Goal: Task Accomplishment & Management: Manage account settings

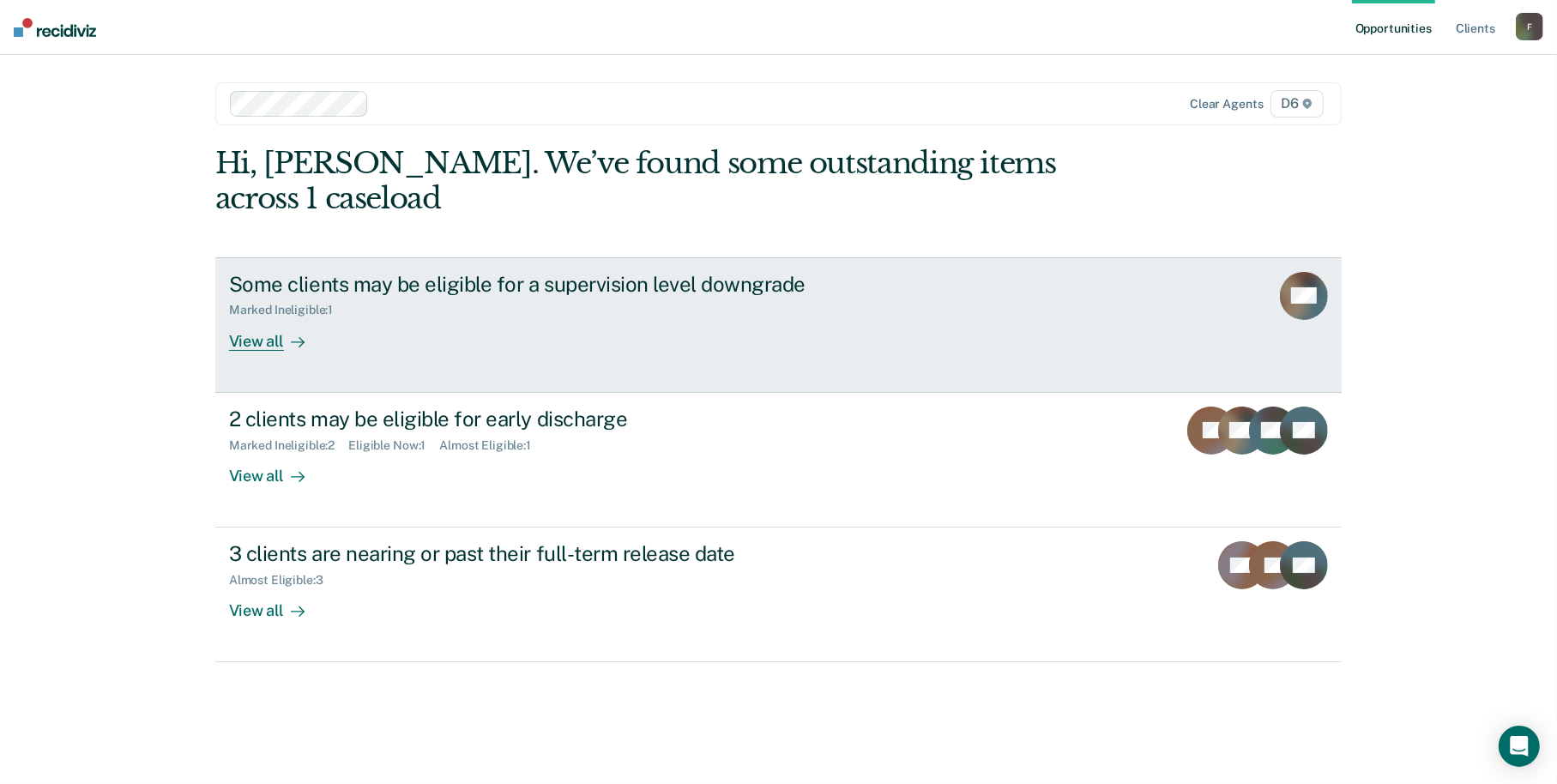
click at [257, 340] on div "View all" at bounding box center [276, 333] width 96 height 34
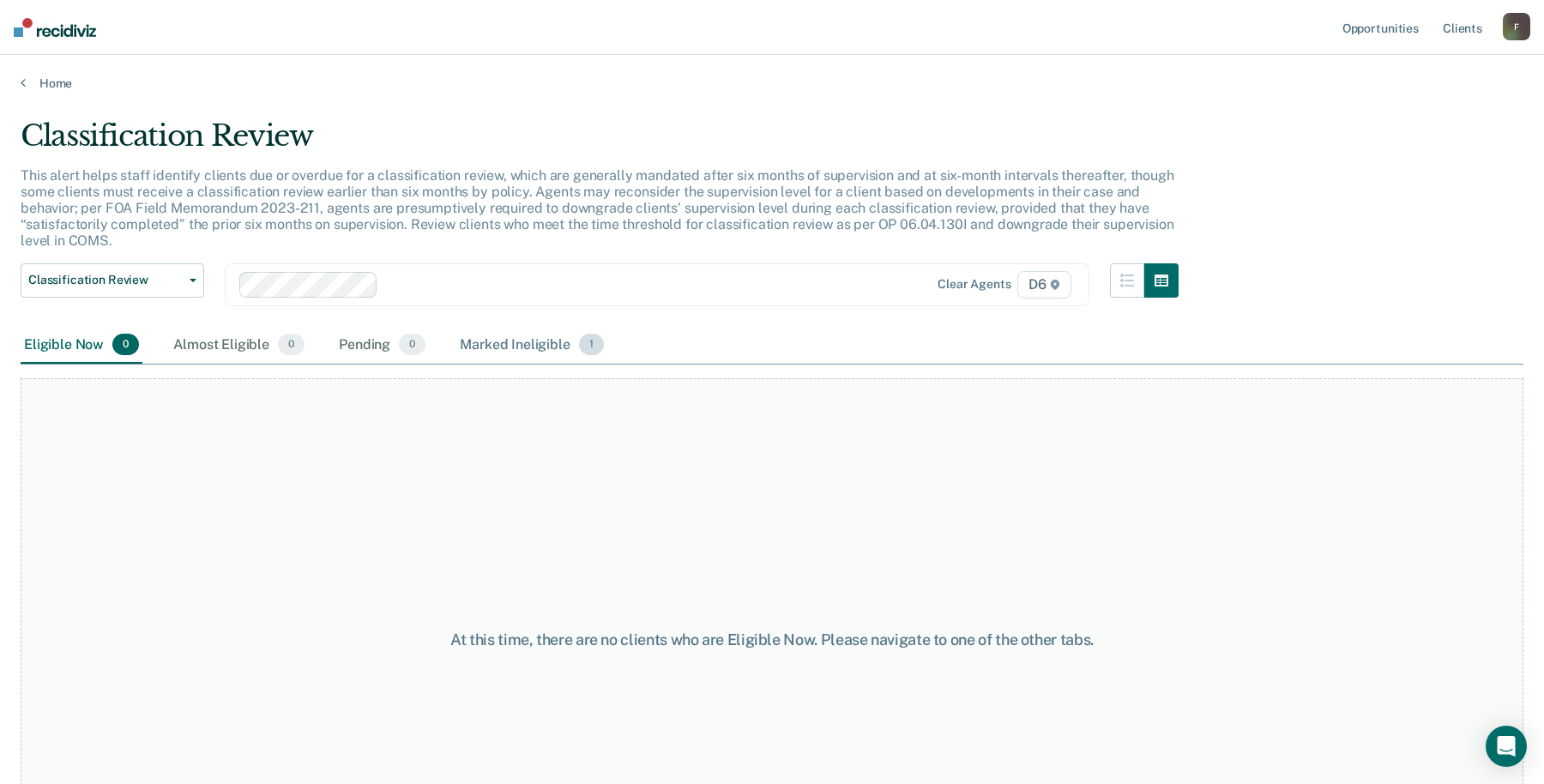
click at [561, 332] on div "Marked Ineligible 1" at bounding box center [532, 345] width 151 height 38
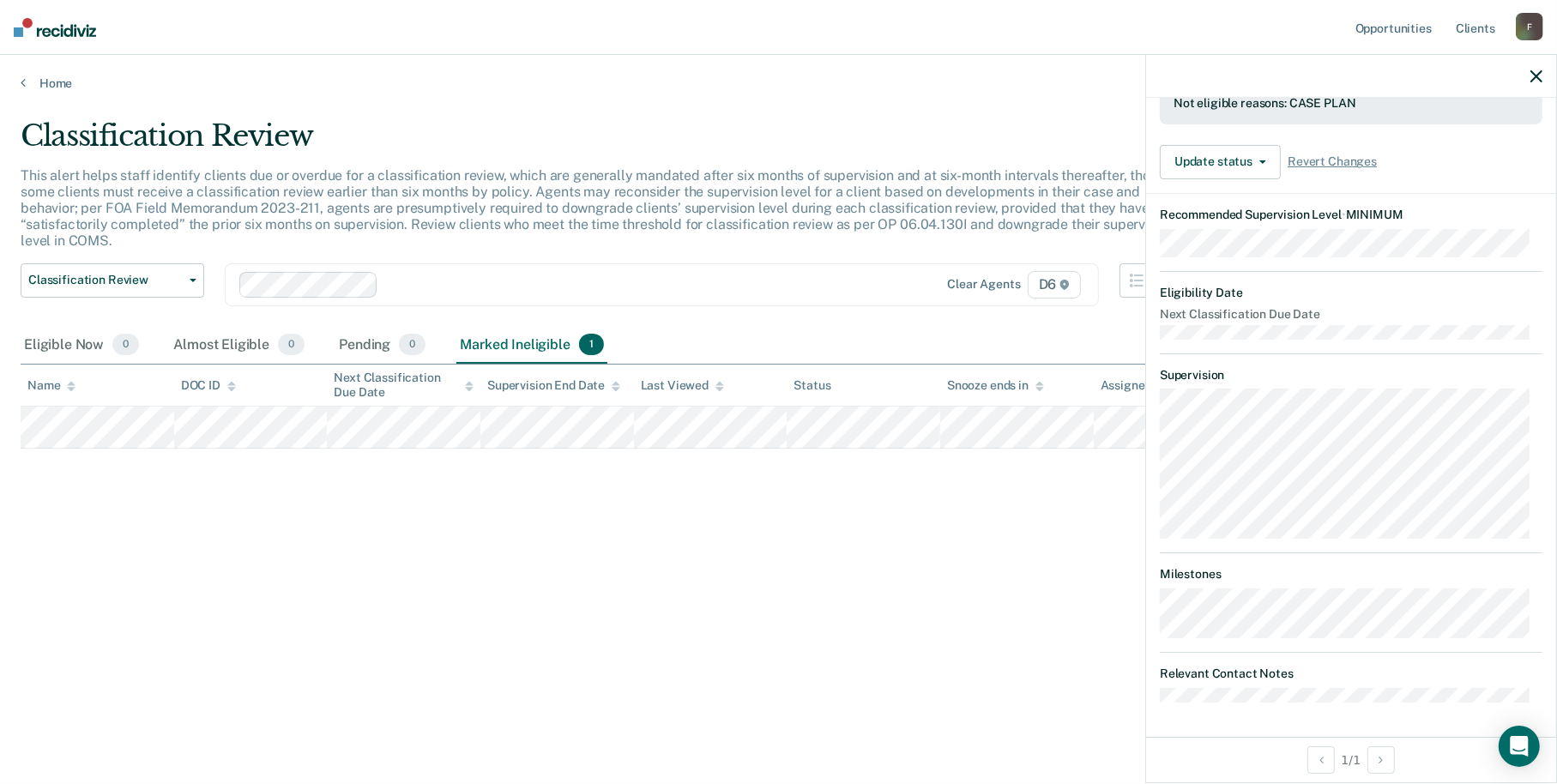
scroll to position [309, 0]
click at [1263, 172] on button "Update status" at bounding box center [1220, 162] width 121 height 34
click at [1048, 529] on div "Classification Review This alert helps staff identify clients due or overdue fo…" at bounding box center [778, 387] width 1515 height 537
click at [1225, 162] on button "Update status" at bounding box center [1220, 162] width 121 height 34
click at [1234, 235] on button "Update Ineligibility" at bounding box center [1242, 231] width 166 height 27
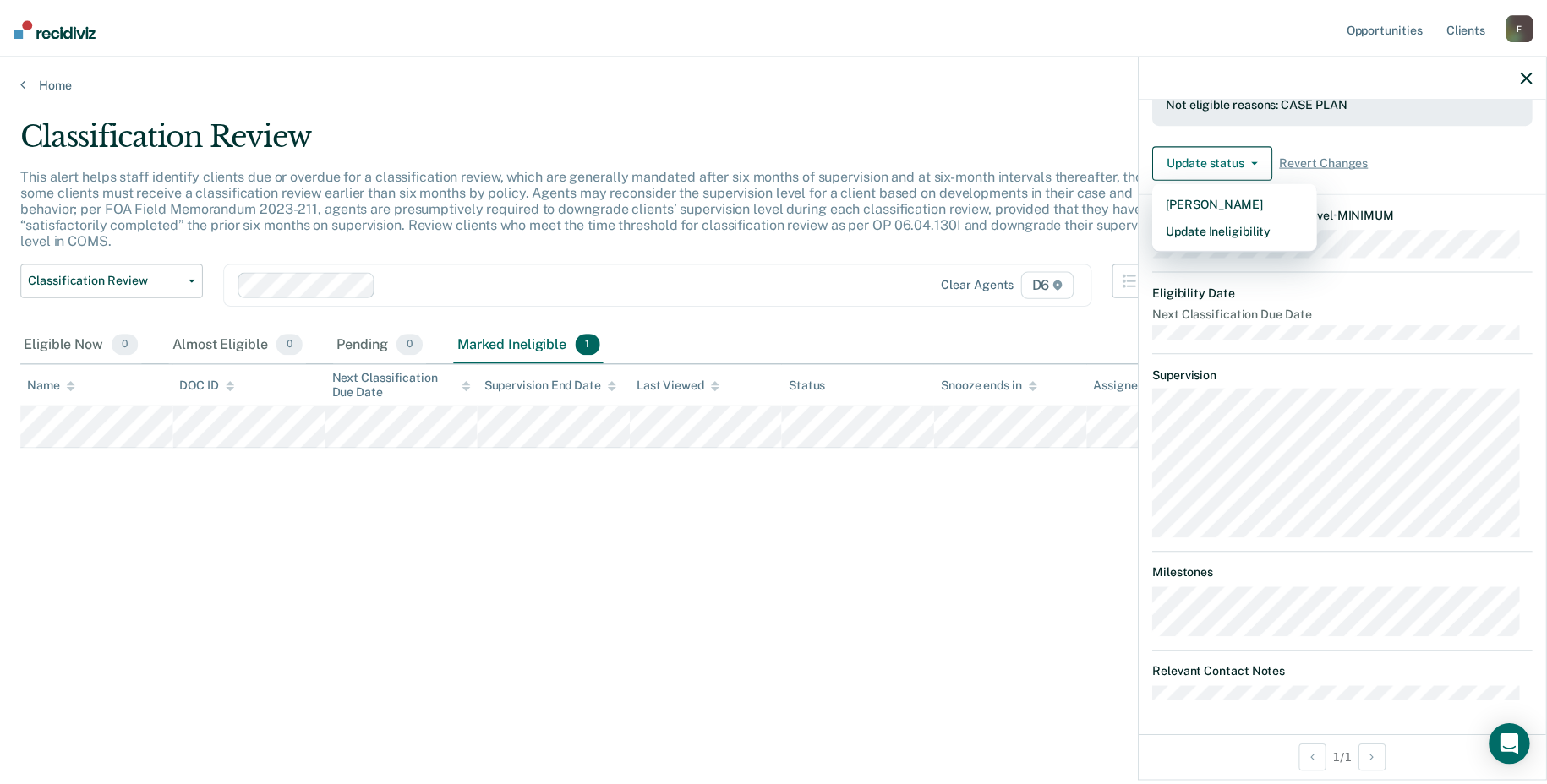
scroll to position [0, 0]
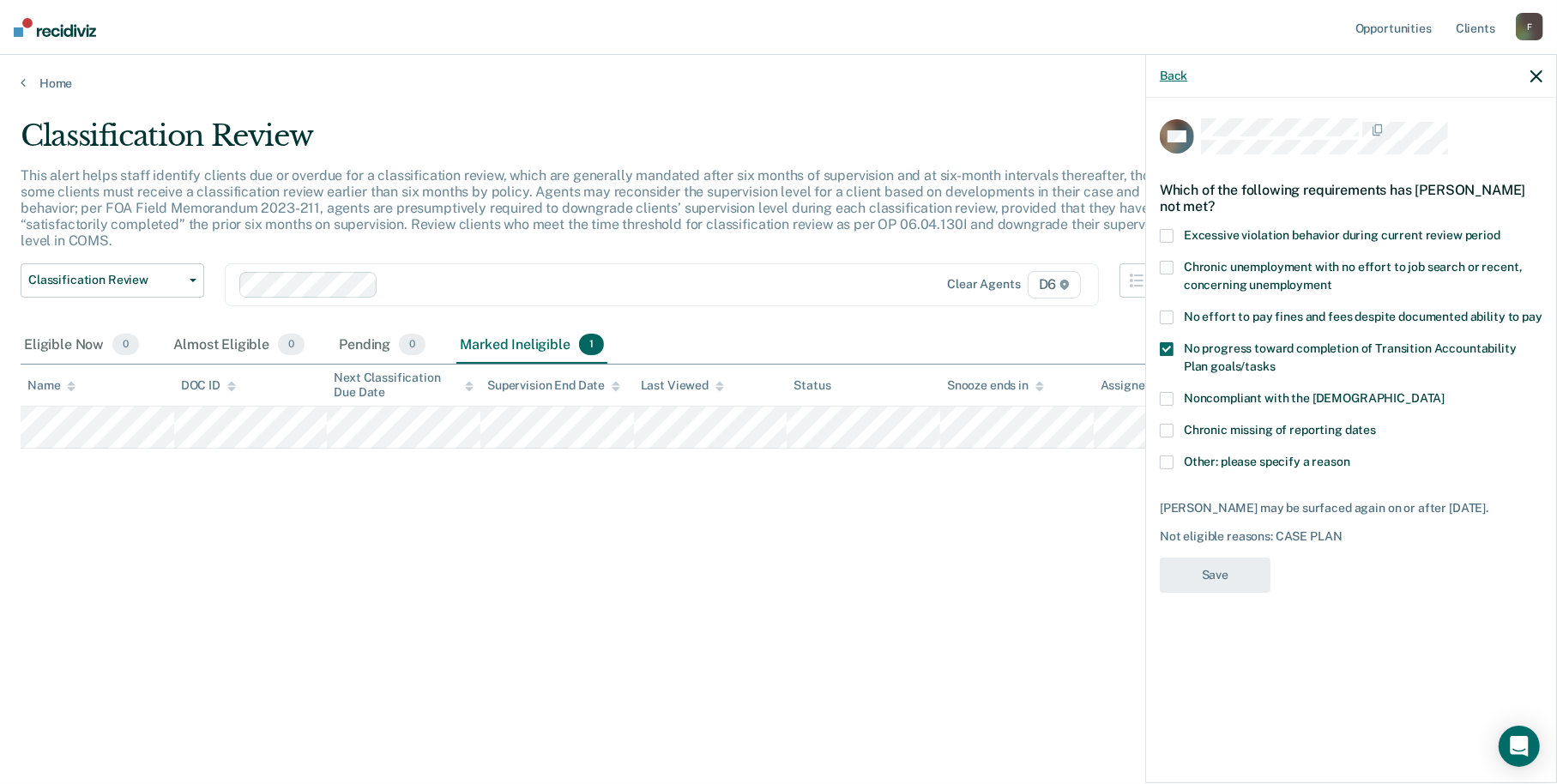
click at [1176, 69] on button "Back" at bounding box center [1173, 76] width 27 height 15
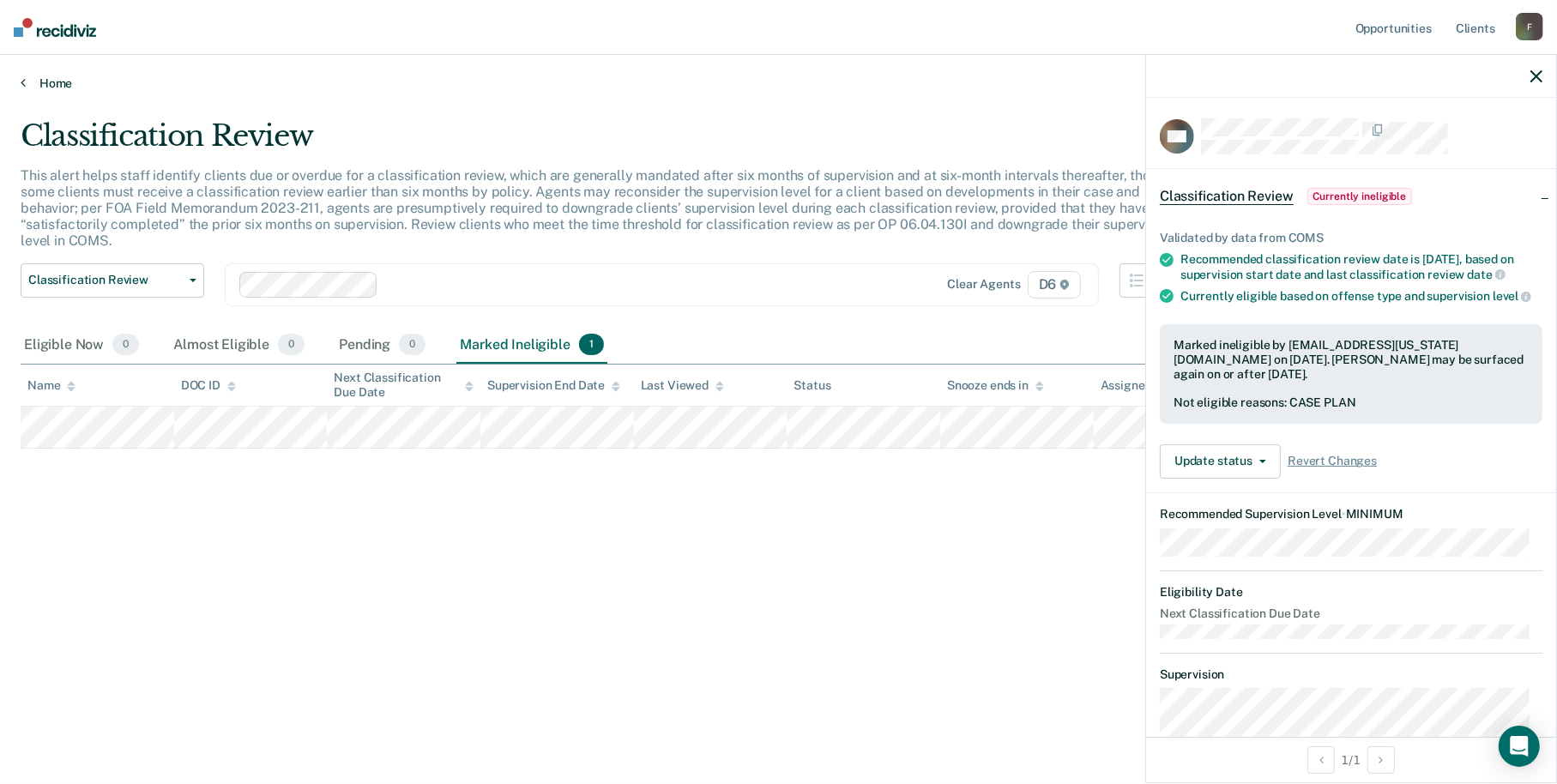
click at [43, 78] on link "Home" at bounding box center [778, 83] width 1515 height 16
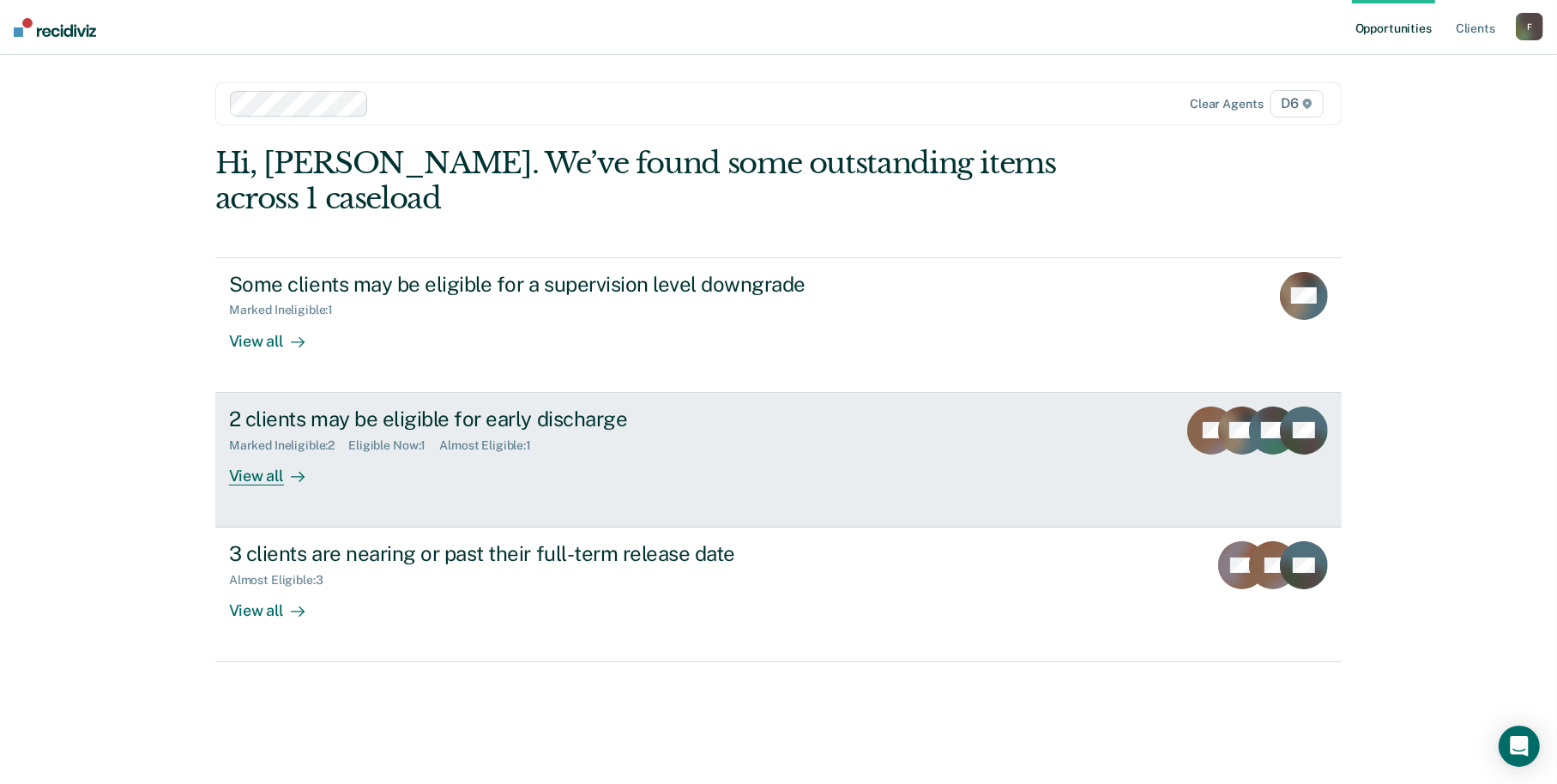
click at [247, 481] on div "View all" at bounding box center [276, 468] width 96 height 34
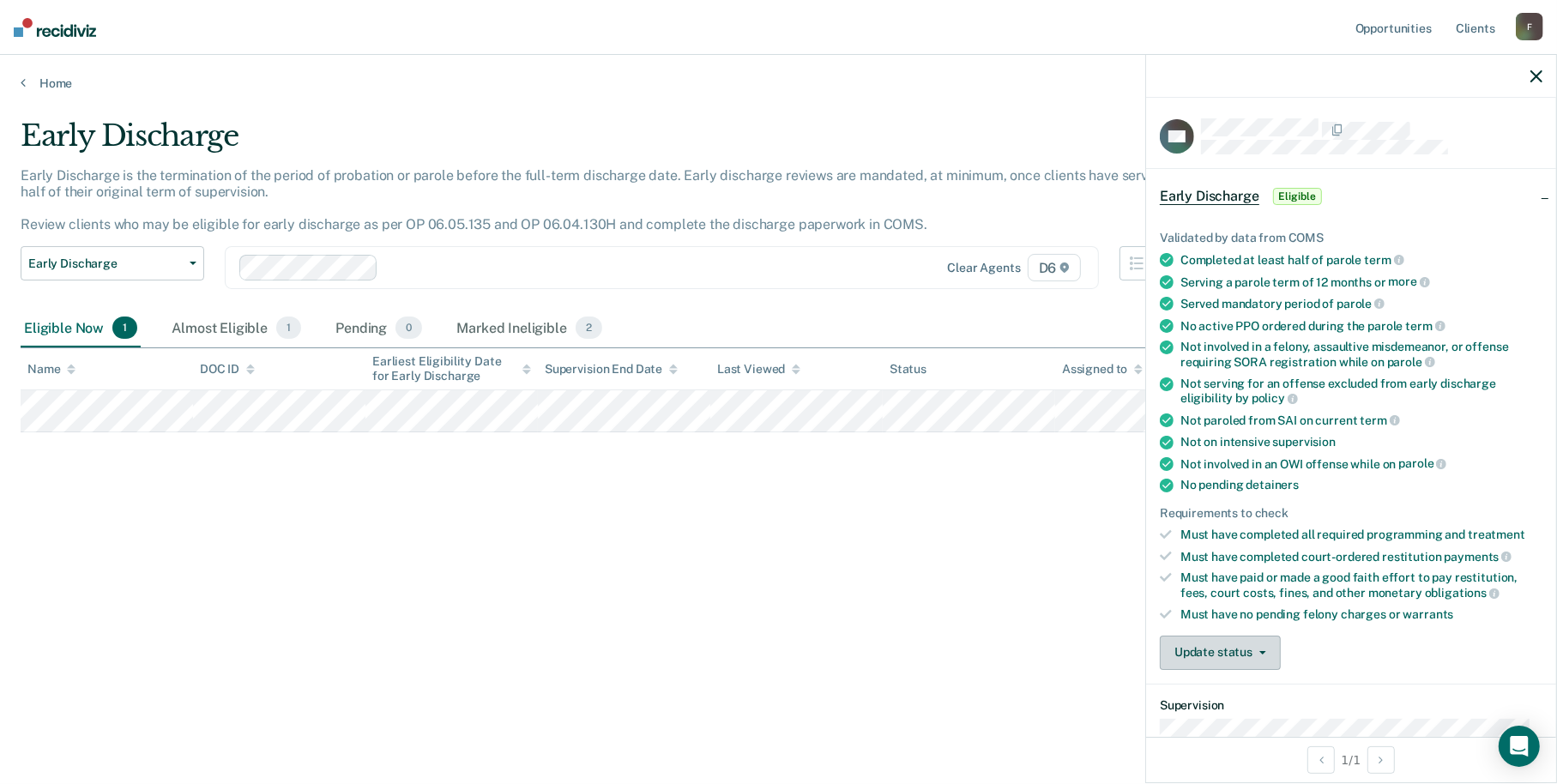
click at [1235, 650] on button "Update status" at bounding box center [1220, 652] width 121 height 34
click at [1231, 713] on button "Mark Ineligible" at bounding box center [1242, 721] width 166 height 27
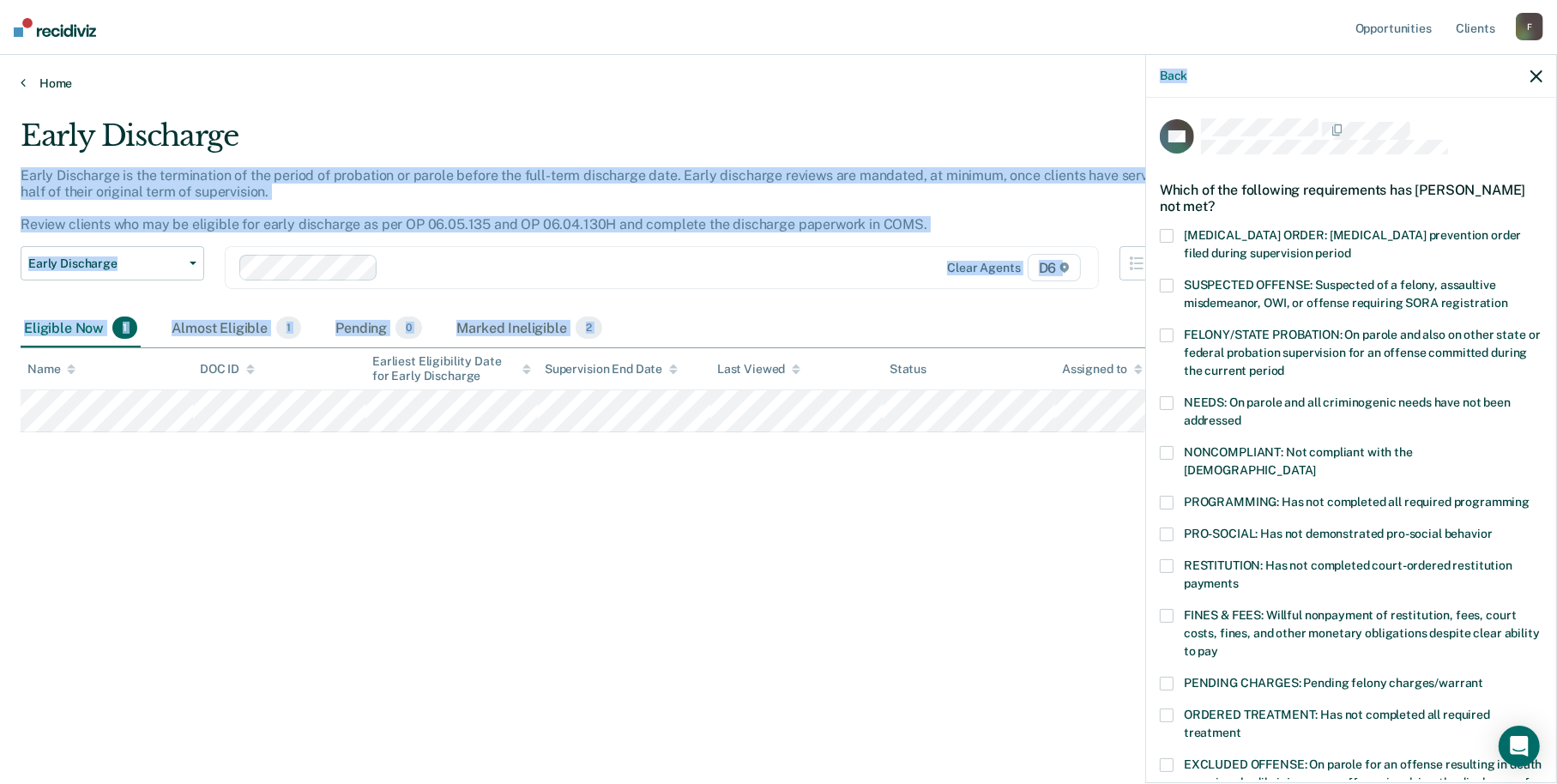
drag, startPoint x: 1255, startPoint y: 70, endPoint x: 1007, endPoint y: 88, distance: 248.7
click at [1007, 89] on body "Looks like you’re using Internet Explorer 11. For faster loading and a better e…" at bounding box center [778, 392] width 1557 height 784
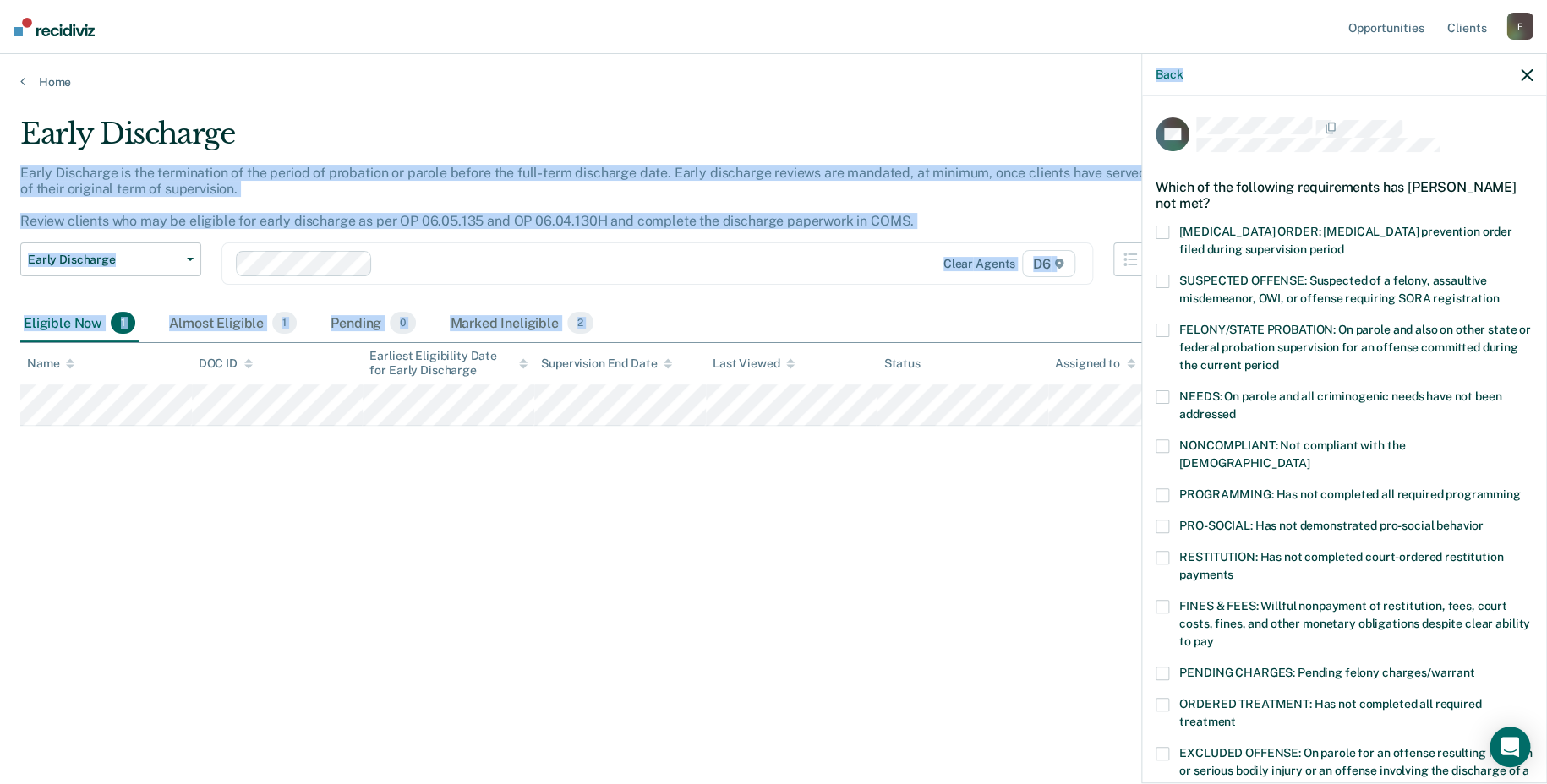
click at [1156, 392] on span at bounding box center [1163, 397] width 13 height 13
click at [1163, 286] on label "SUSPECTED OFFENSE: Suspected of a felony, assaultive misdemeanor, OWI, or offen…" at bounding box center [1344, 292] width 377 height 35
click at [1168, 444] on span at bounding box center [1163, 446] width 13 height 13
click at [1168, 600] on span at bounding box center [1163, 606] width 13 height 13
click at [1164, 551] on span at bounding box center [1163, 558] width 13 height 13
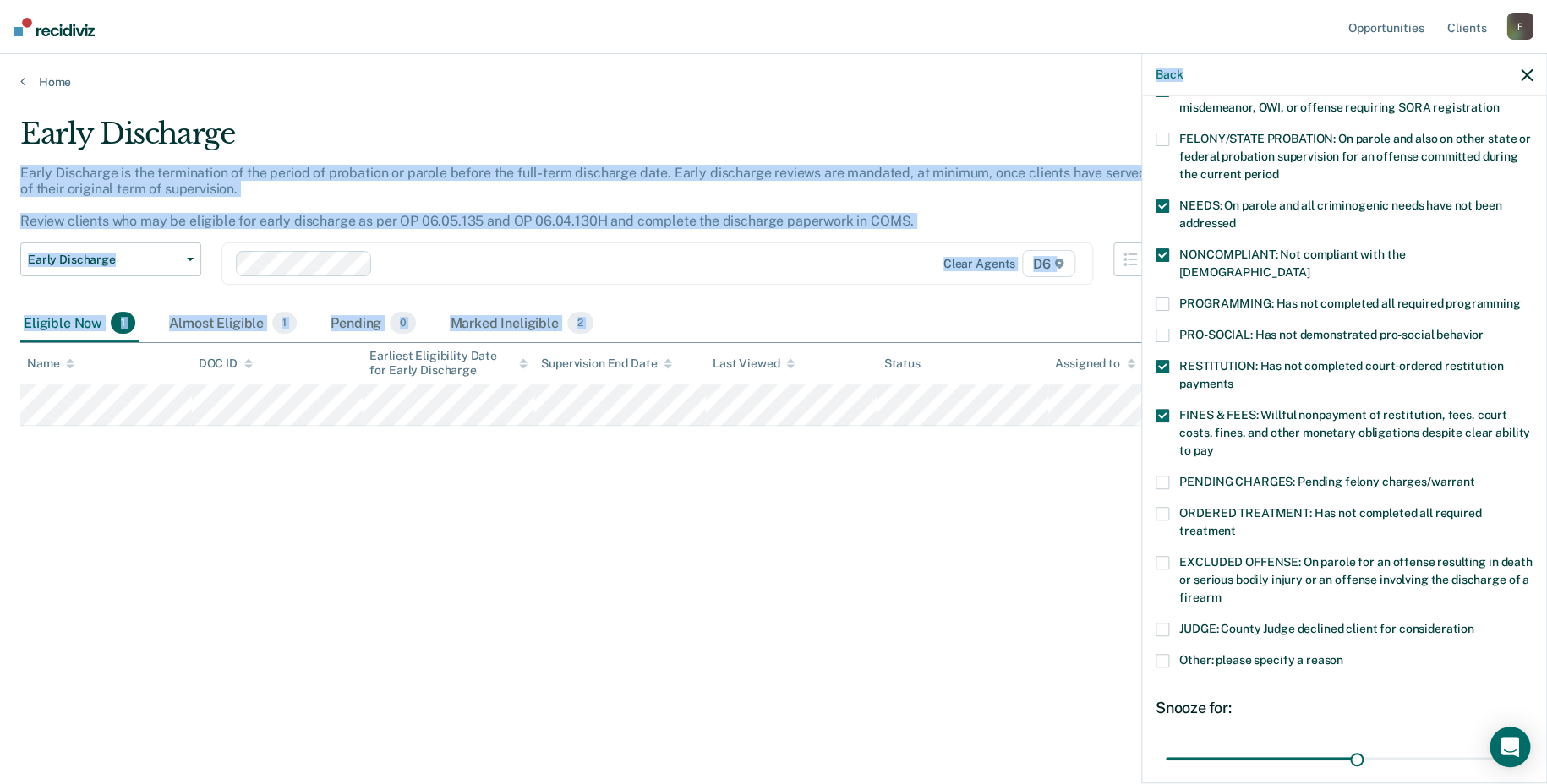
scroll to position [172, 0]
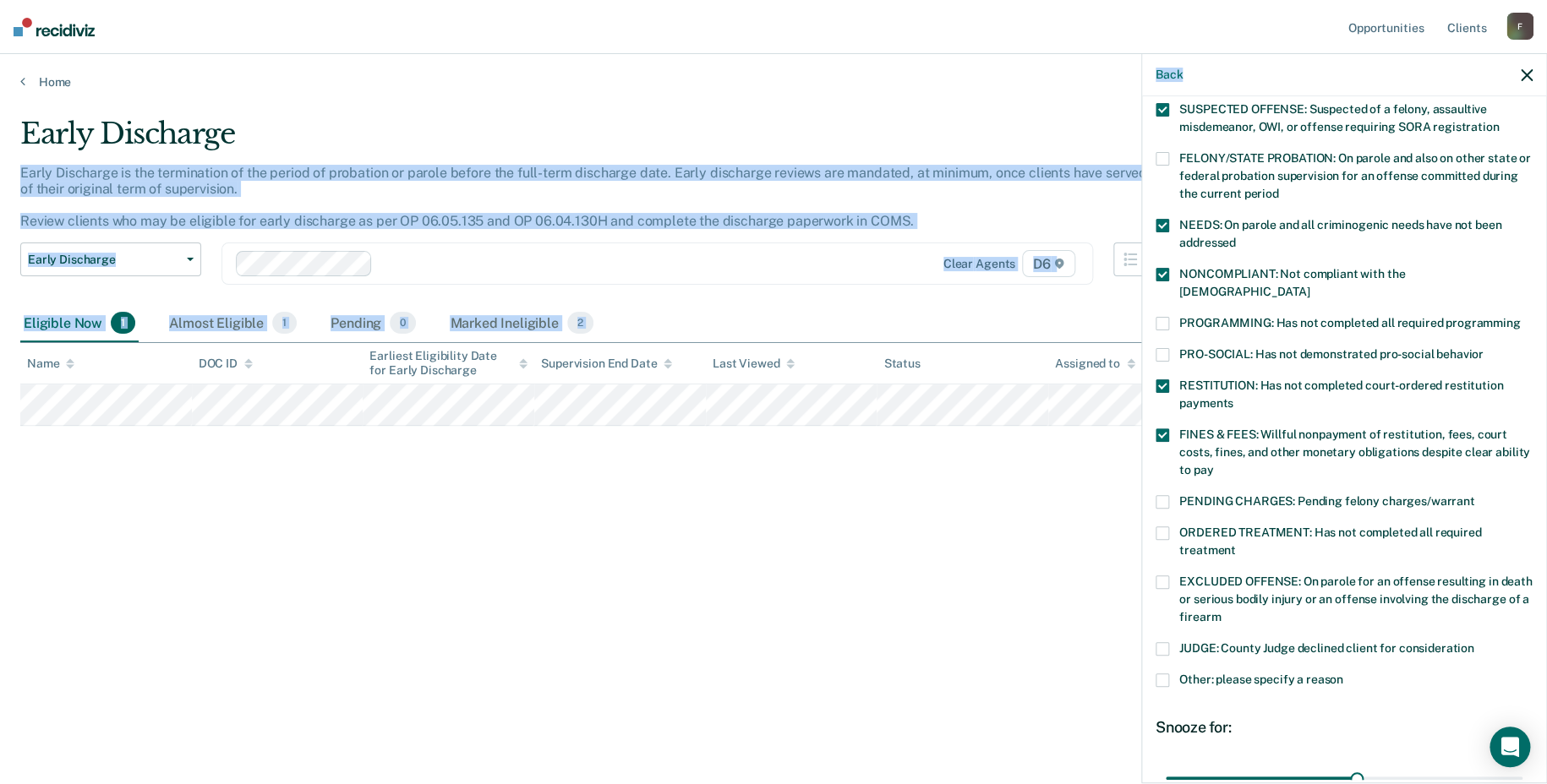
click at [1164, 429] on span at bounding box center [1163, 435] width 13 height 13
click at [1156, 495] on span at bounding box center [1163, 501] width 13 height 13
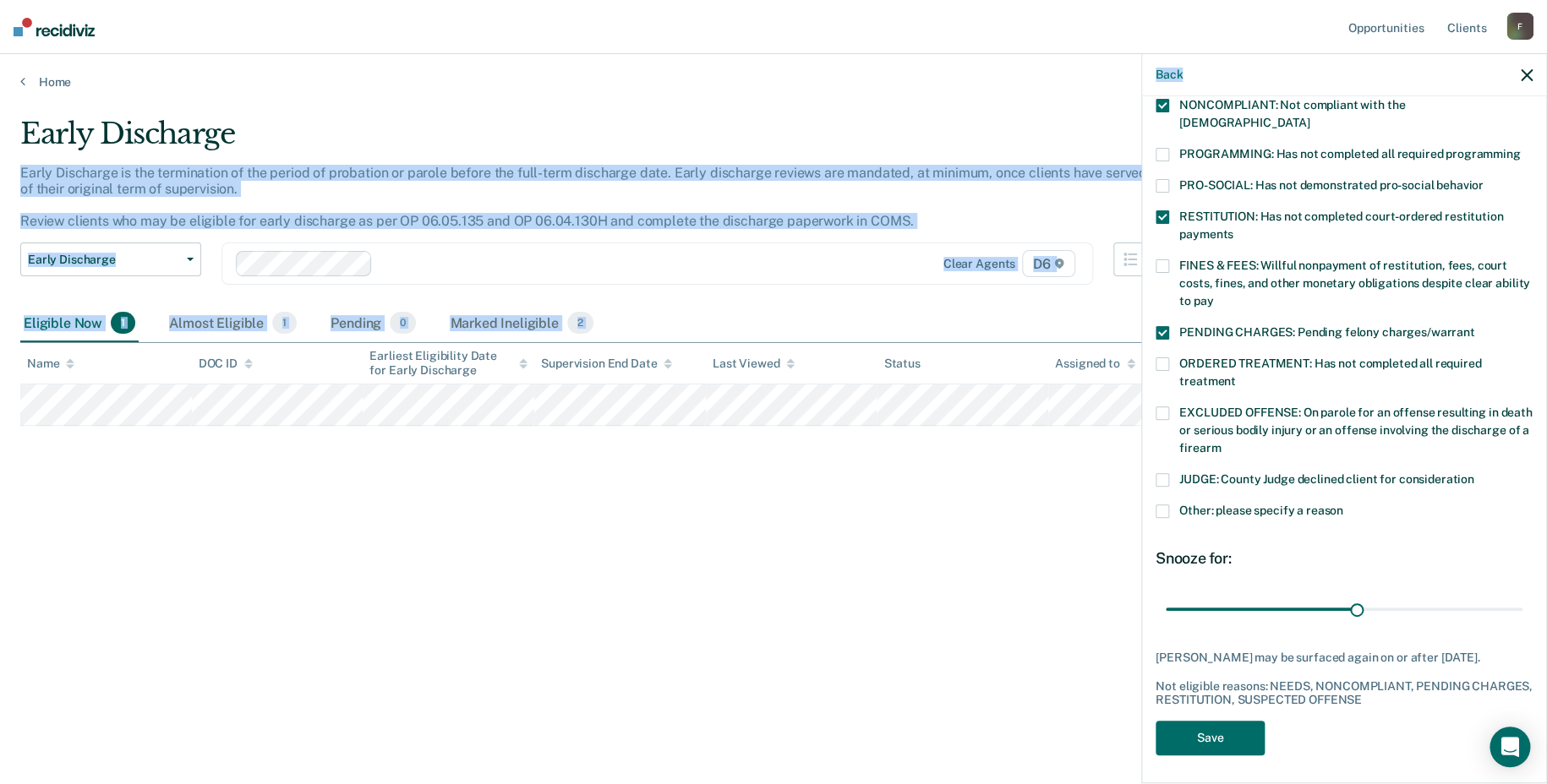
click at [1164, 504] on span at bounding box center [1163, 511] width 13 height 13
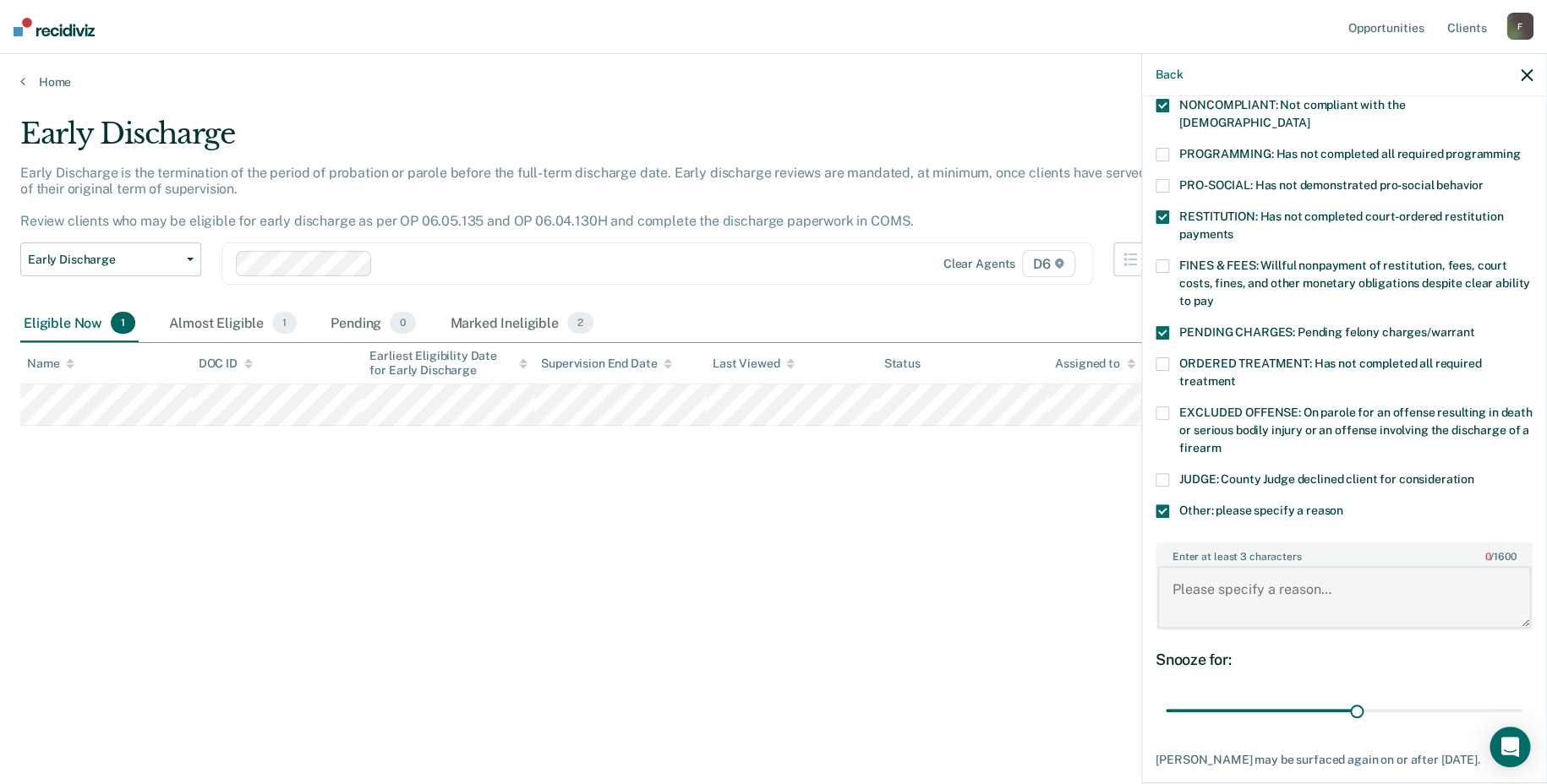
click at [1189, 567] on textarea "Enter at least 3 characters 0 / 1600" at bounding box center [1343, 597] width 374 height 62
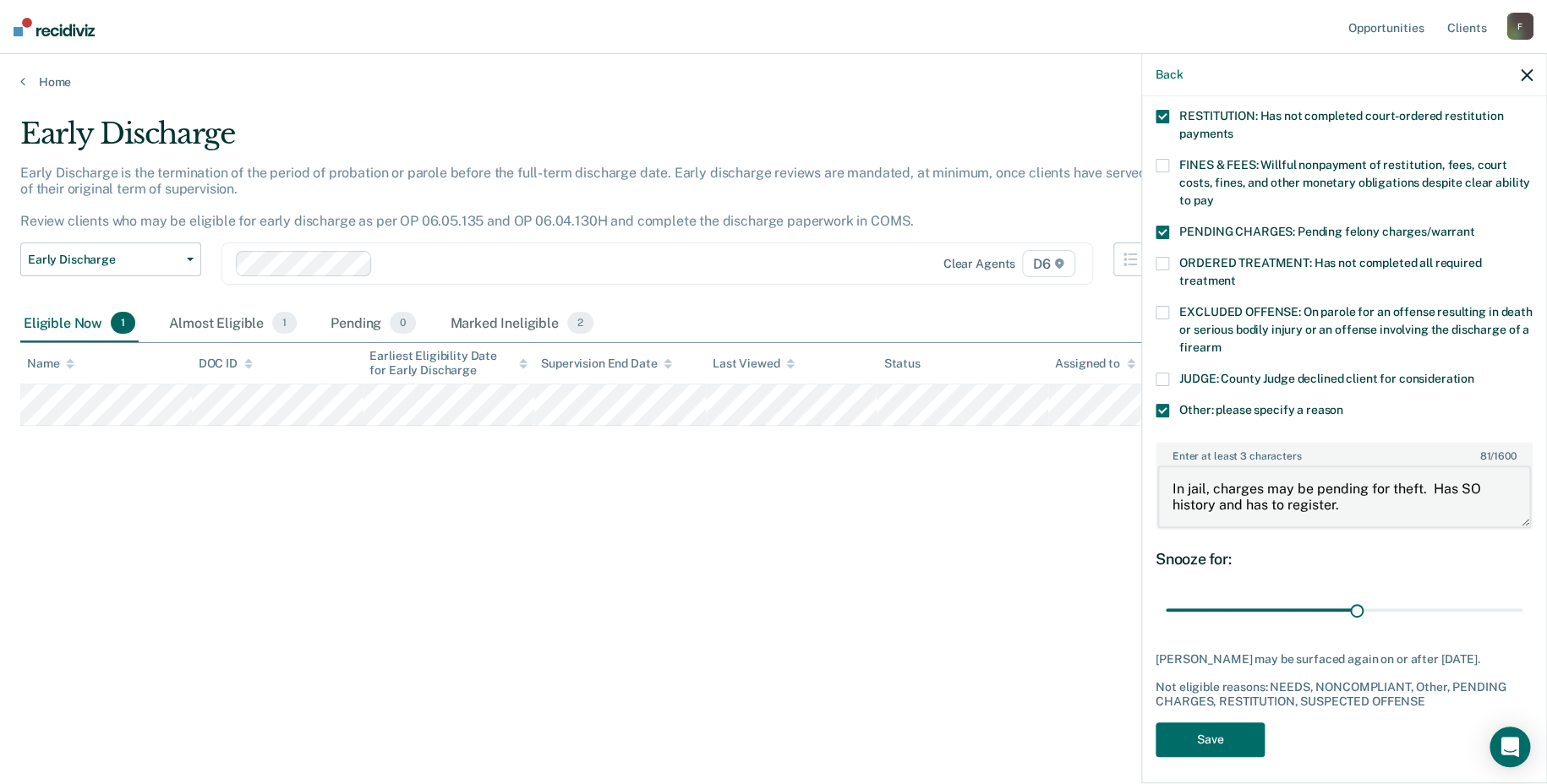
scroll to position [442, 0]
type textarea "In jail, charges may be pending for theft. Has SO history and has to register."
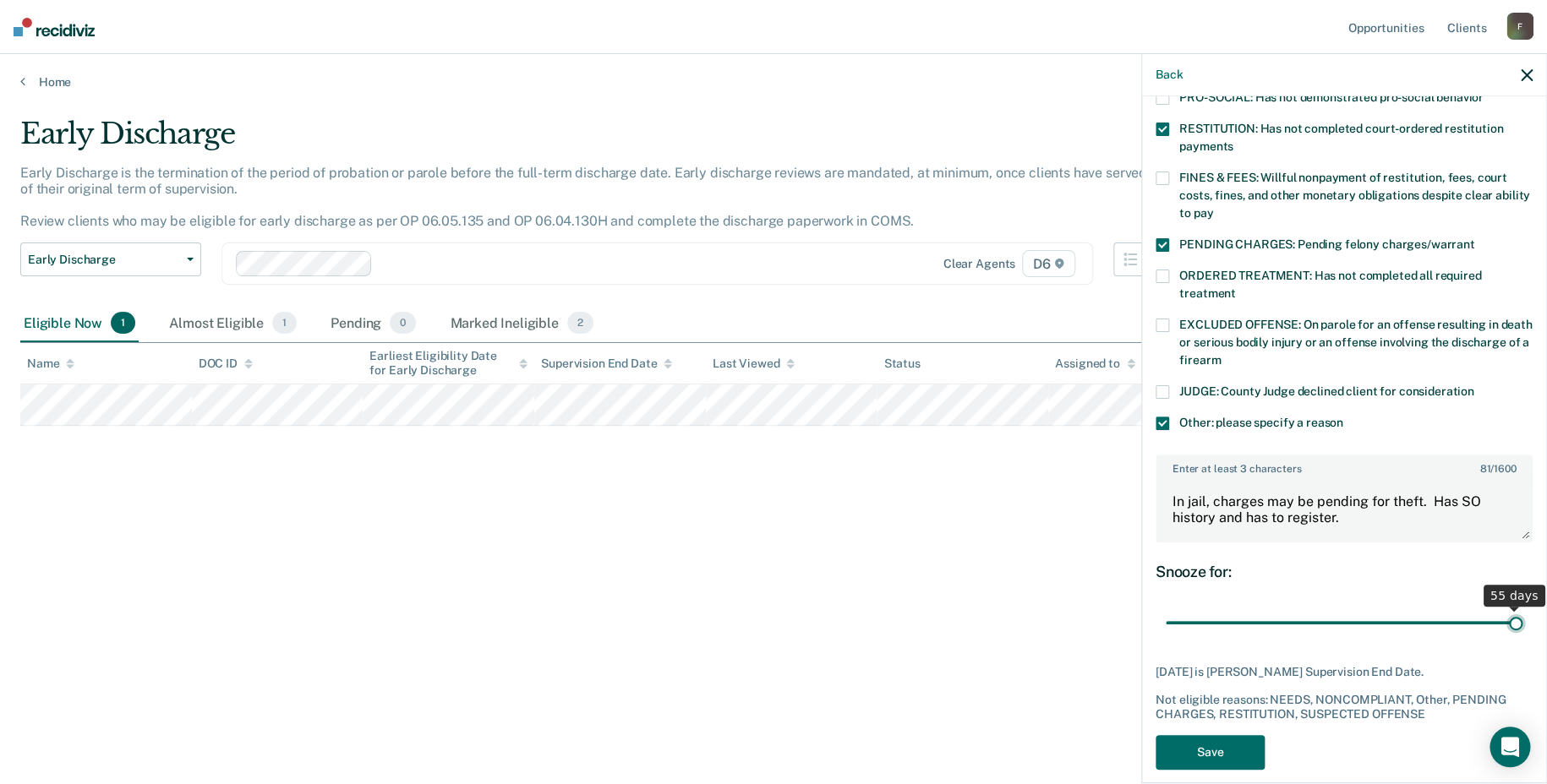
drag, startPoint x: 1353, startPoint y: 590, endPoint x: 1545, endPoint y: 586, distance: 192.0
type input "55"
click at [1522, 608] on input "range" at bounding box center [1343, 623] width 356 height 30
click at [1222, 735] on button "Save" at bounding box center [1211, 752] width 109 height 34
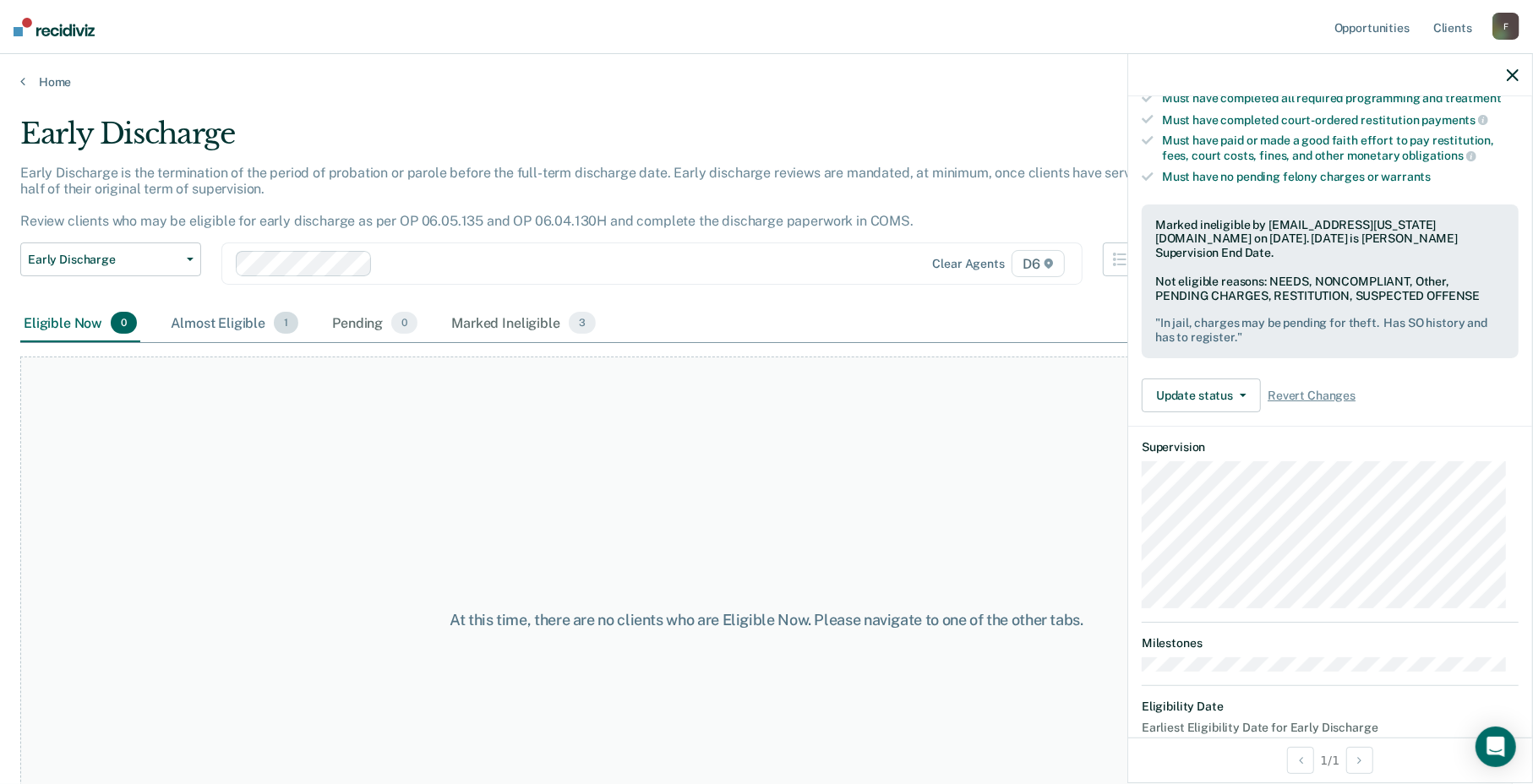
click at [234, 320] on div "Almost Eligible 1" at bounding box center [234, 323] width 135 height 37
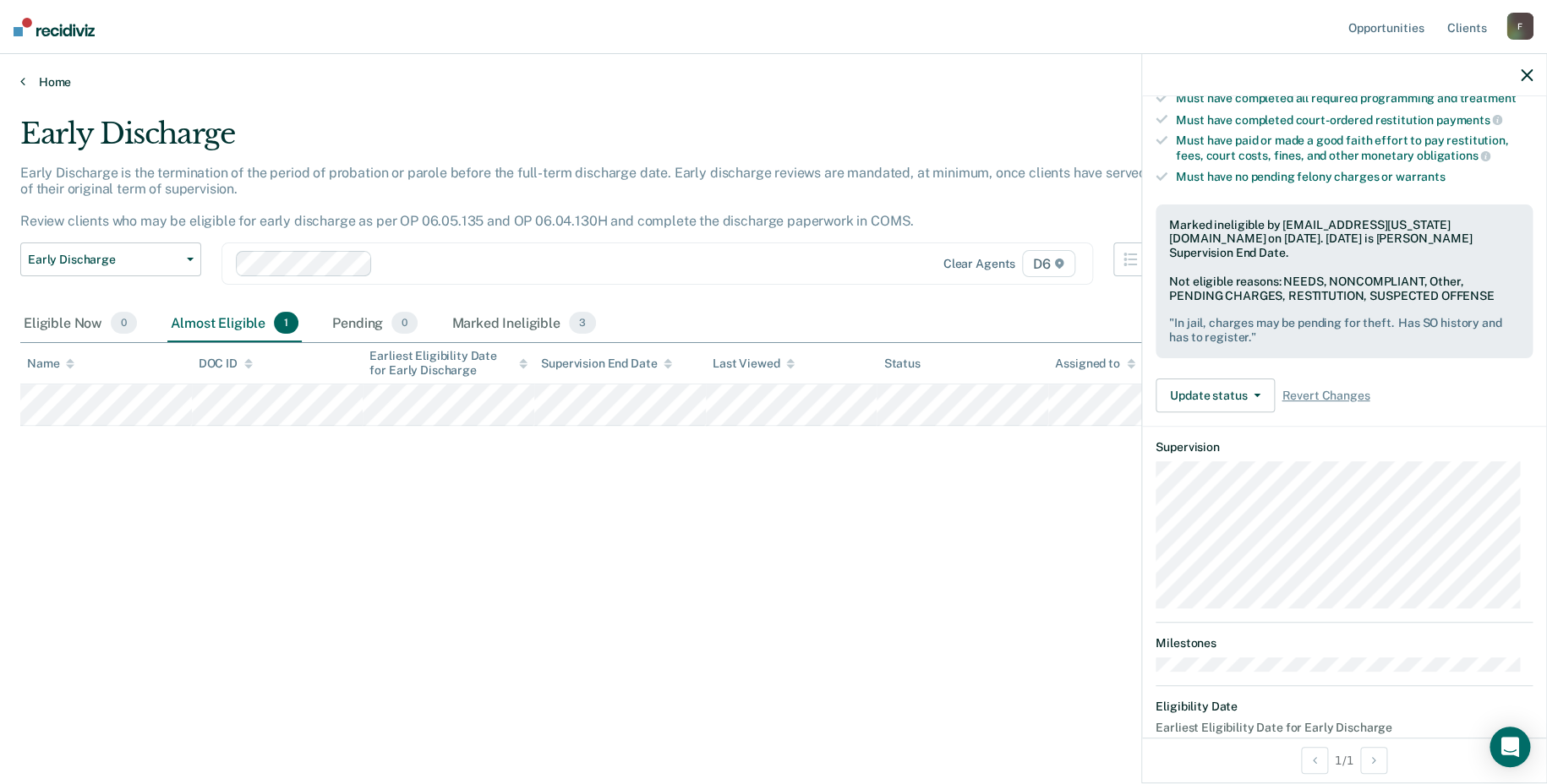
click at [48, 74] on link "Home" at bounding box center [773, 82] width 1507 height 15
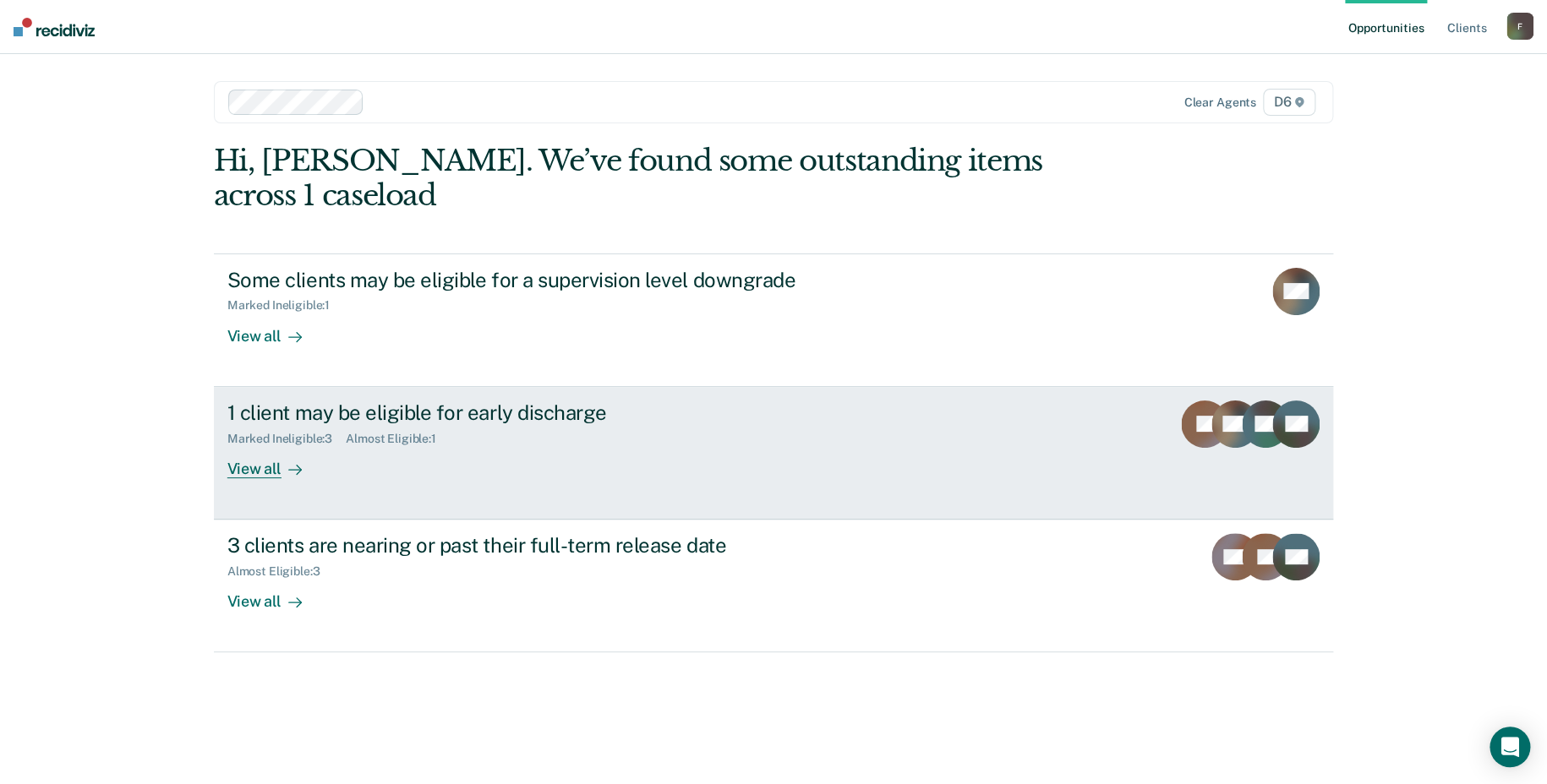
click at [245, 471] on div "View all" at bounding box center [274, 461] width 95 height 33
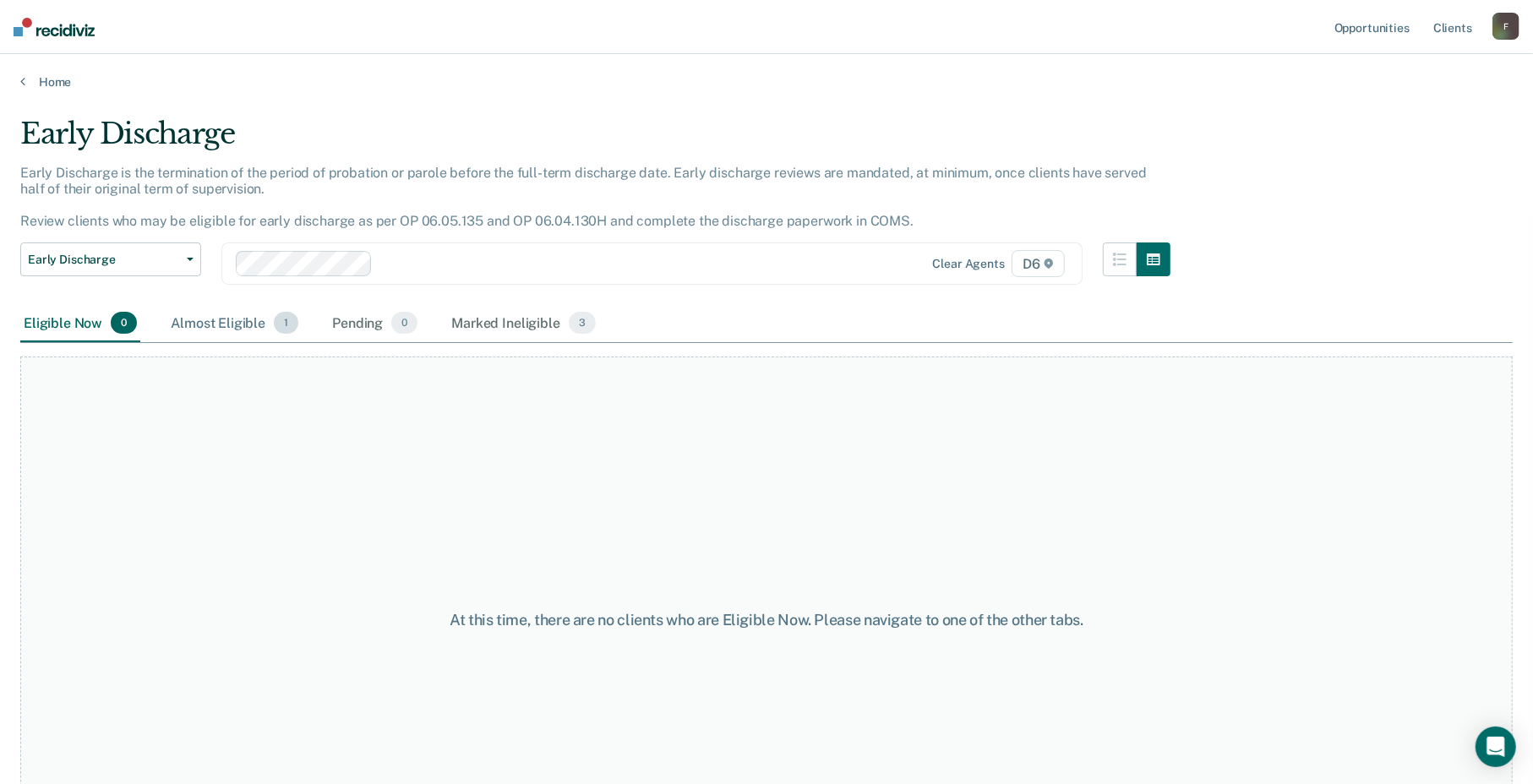
click at [217, 324] on div "Almost Eligible 1" at bounding box center [234, 323] width 135 height 37
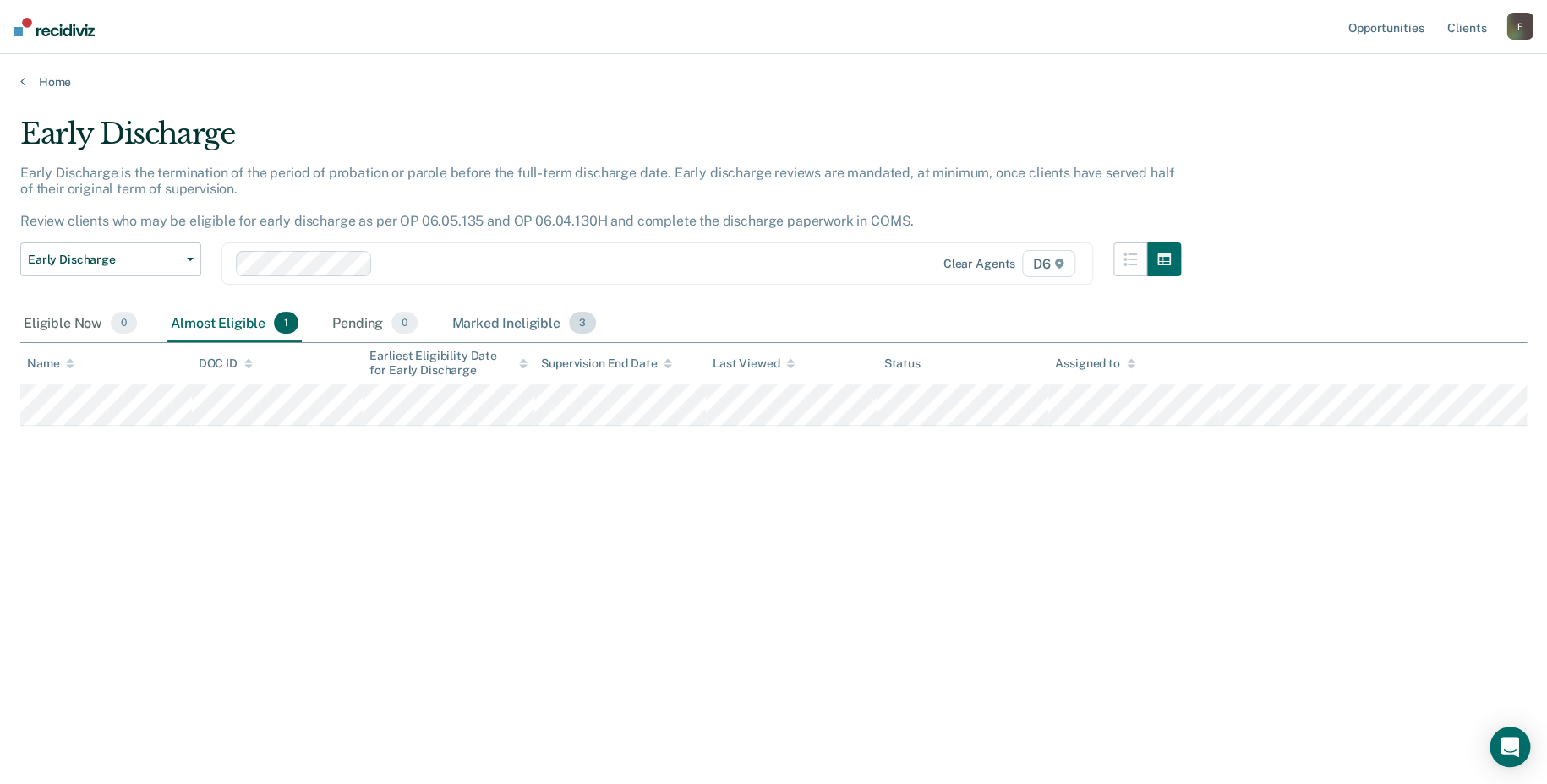
click at [536, 319] on div "Marked Ineligible 3" at bounding box center [524, 323] width 151 height 37
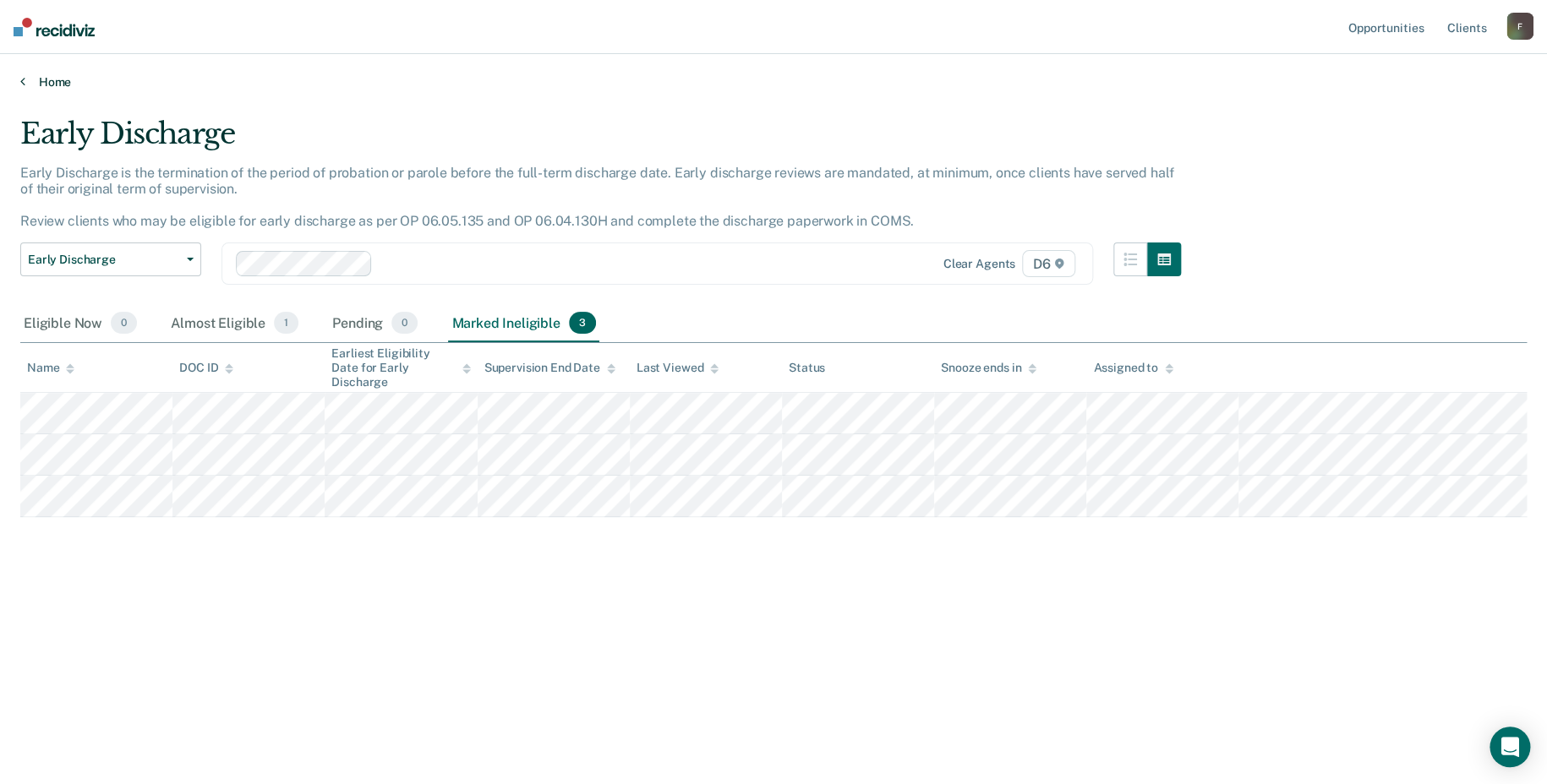
click at [70, 74] on link "Home" at bounding box center [773, 82] width 1507 height 15
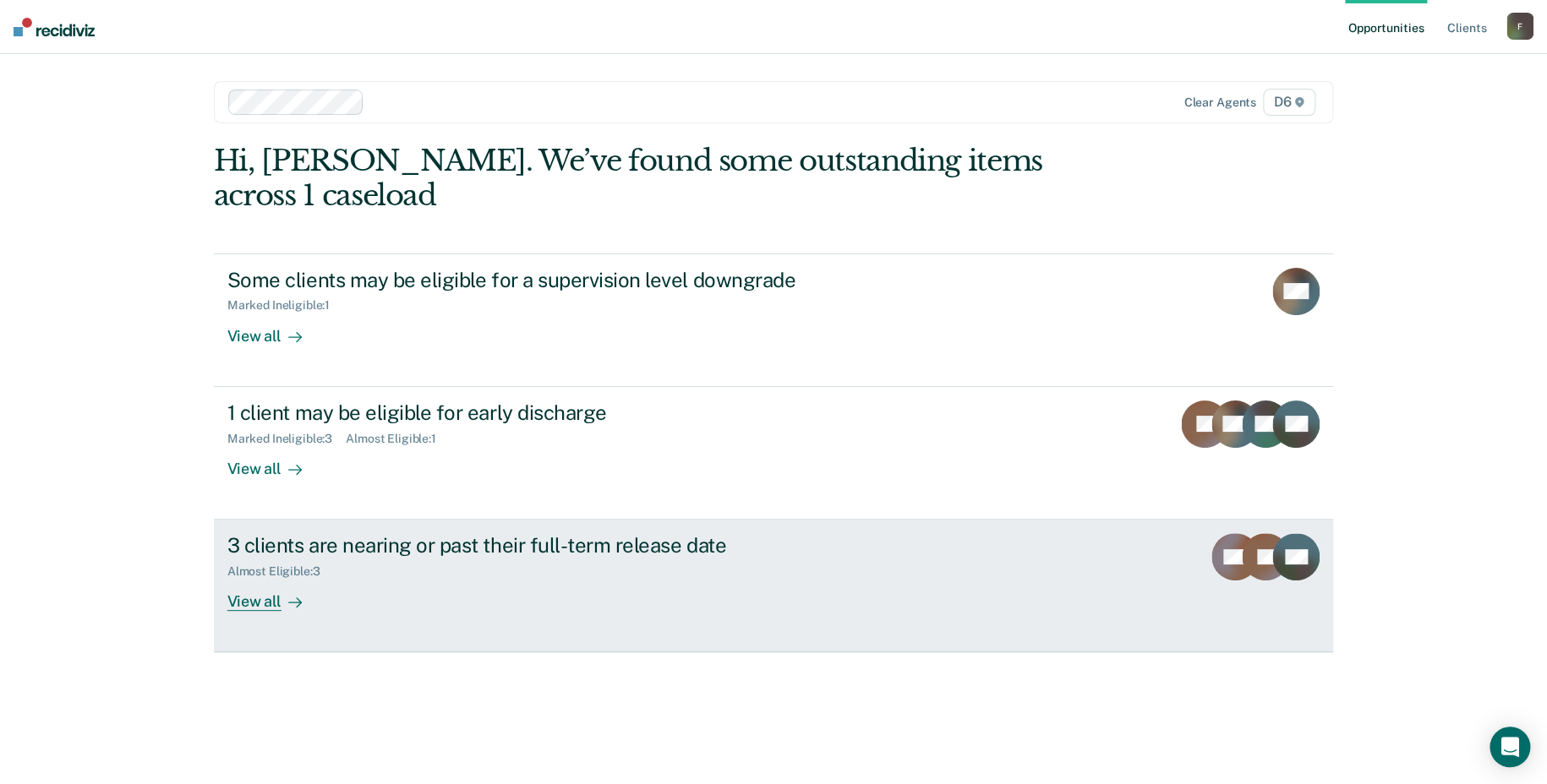
click at [261, 599] on div "View all" at bounding box center [274, 595] width 95 height 33
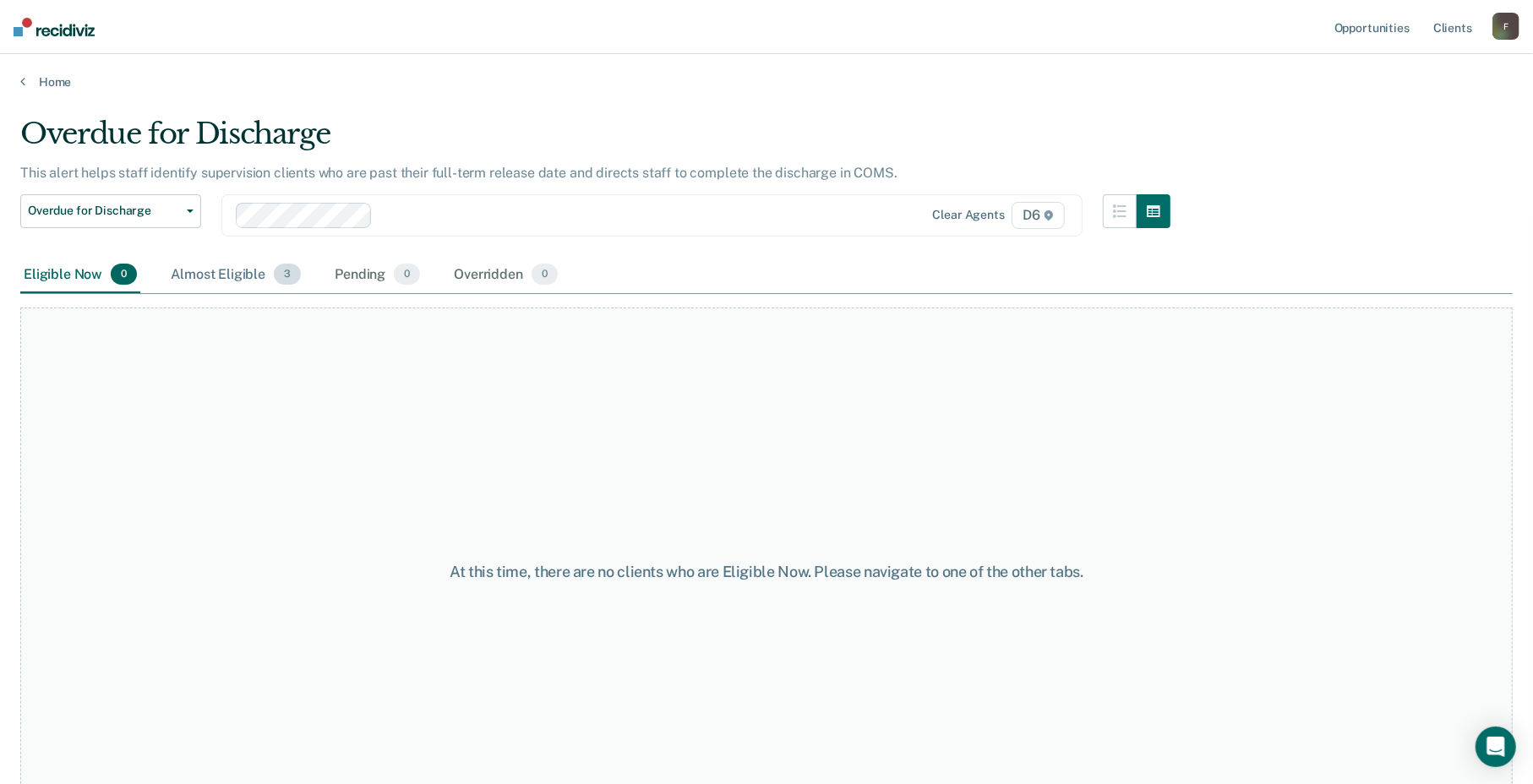
click at [209, 268] on div "Almost Eligible 3" at bounding box center [235, 275] width 137 height 37
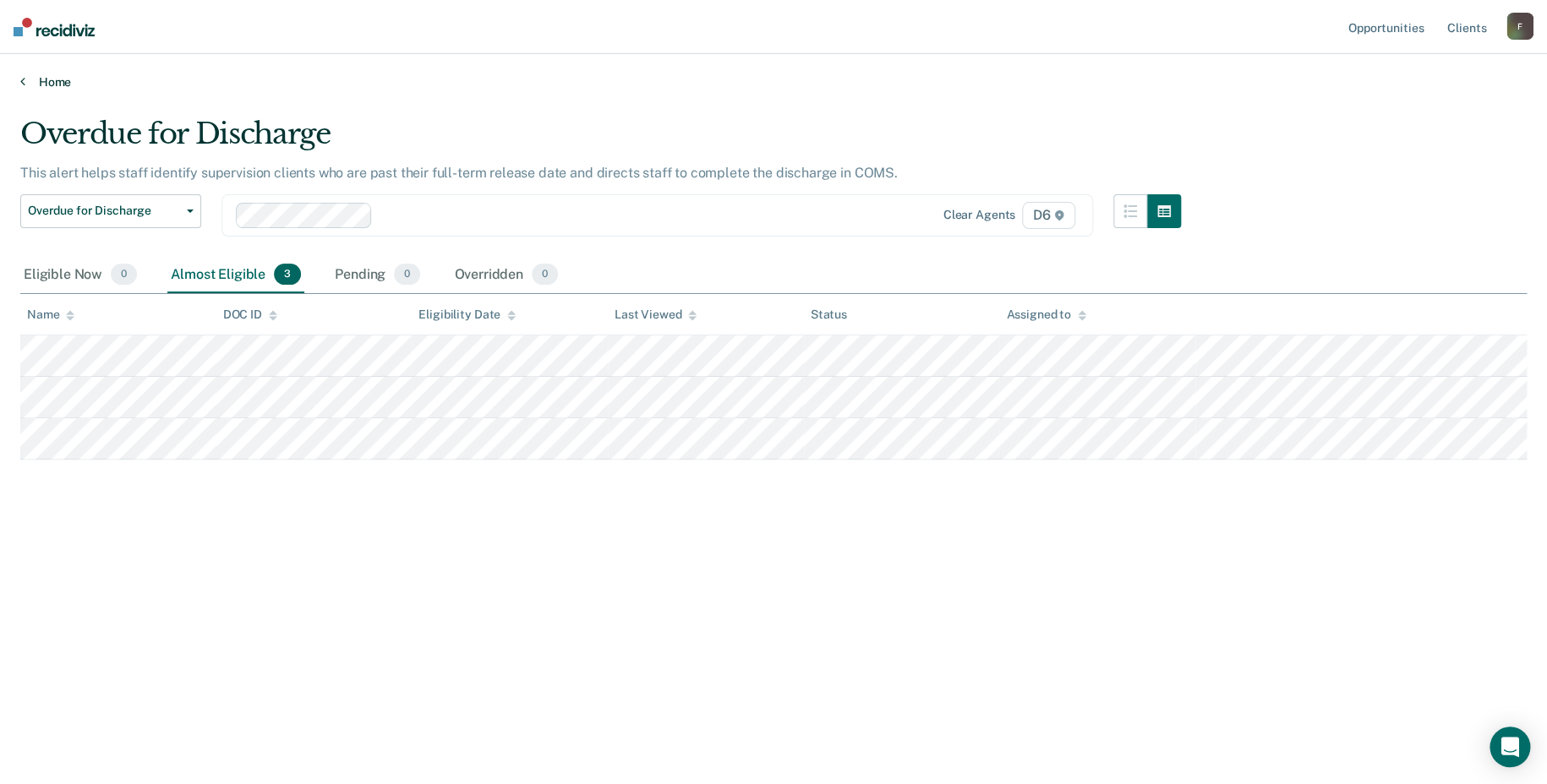
click at [44, 78] on link "Home" at bounding box center [773, 82] width 1507 height 15
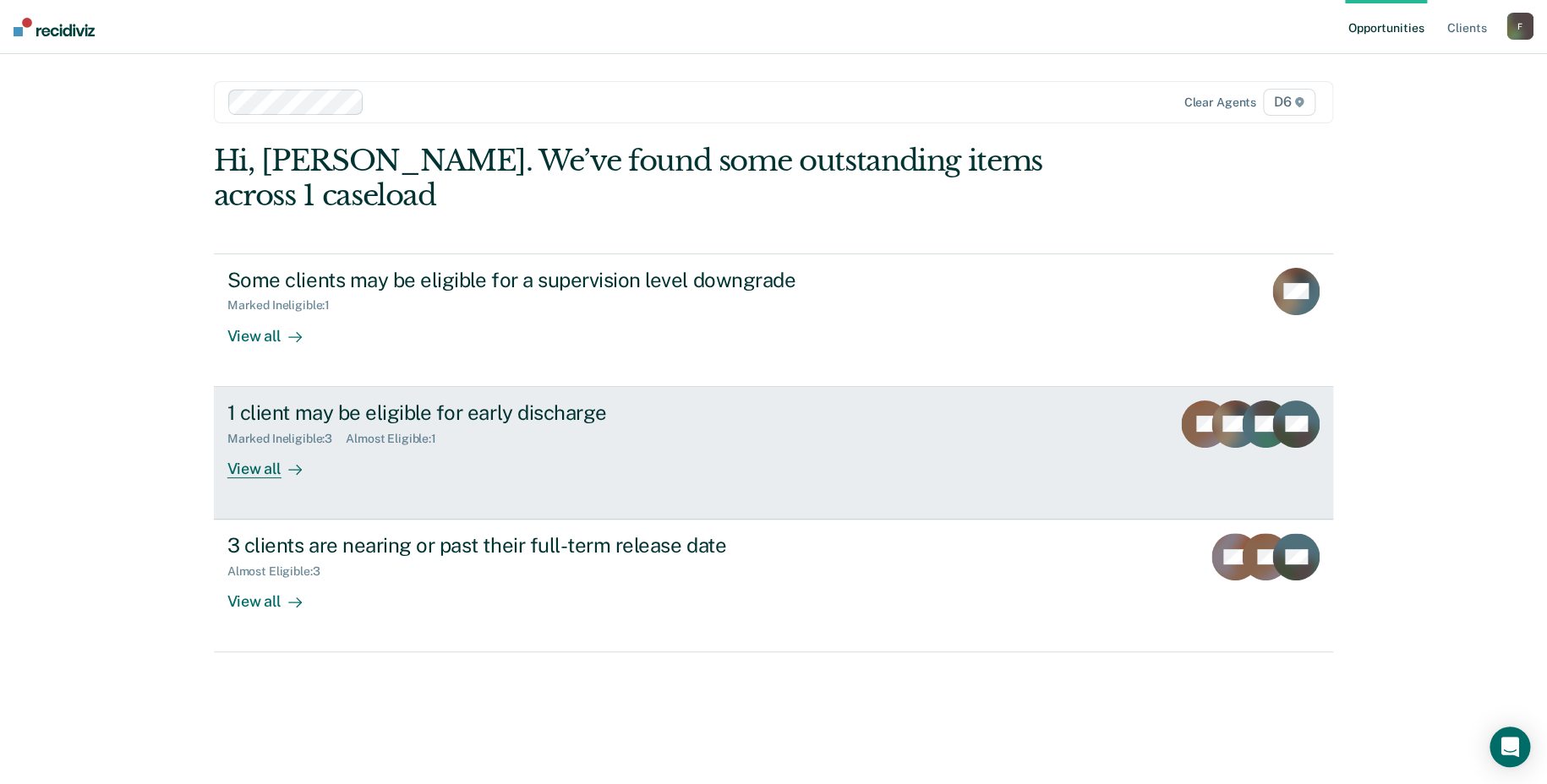
click at [273, 465] on div "View all" at bounding box center [274, 461] width 95 height 33
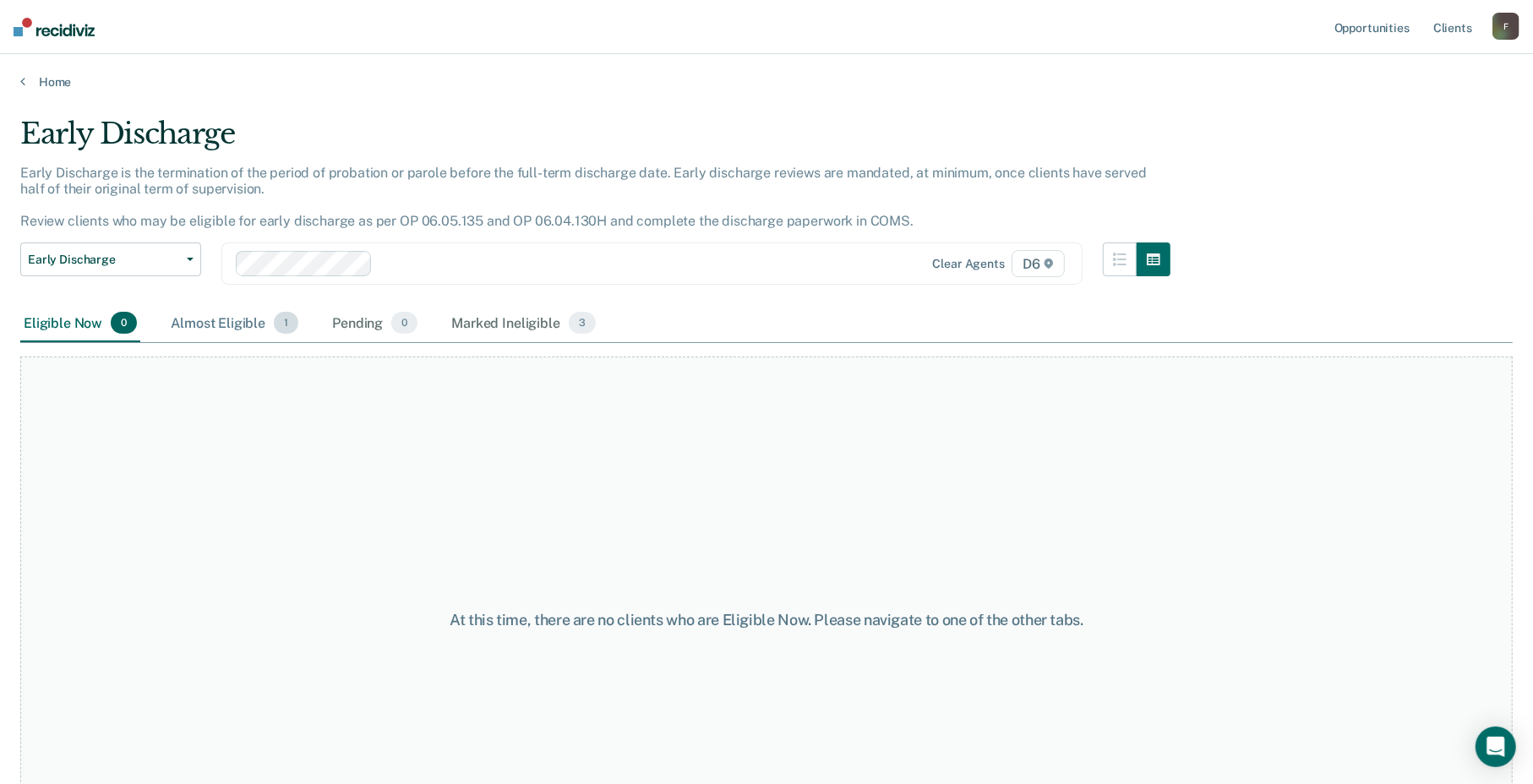
click at [237, 325] on div "Almost Eligible 1" at bounding box center [234, 323] width 135 height 37
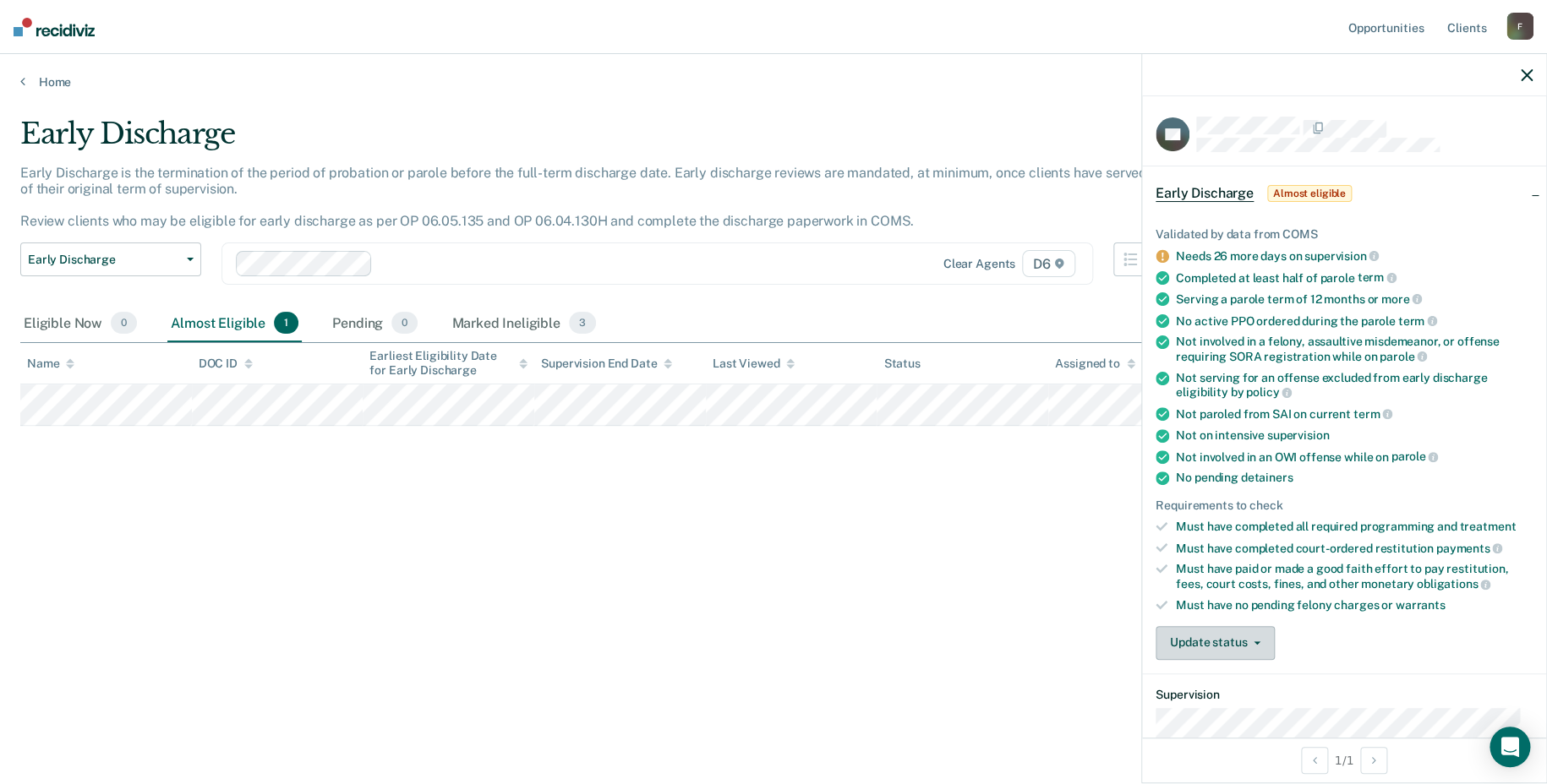
click at [1236, 638] on button "Update status" at bounding box center [1215, 643] width 119 height 33
click at [1239, 705] on button "Mark Ineligible" at bounding box center [1237, 710] width 163 height 27
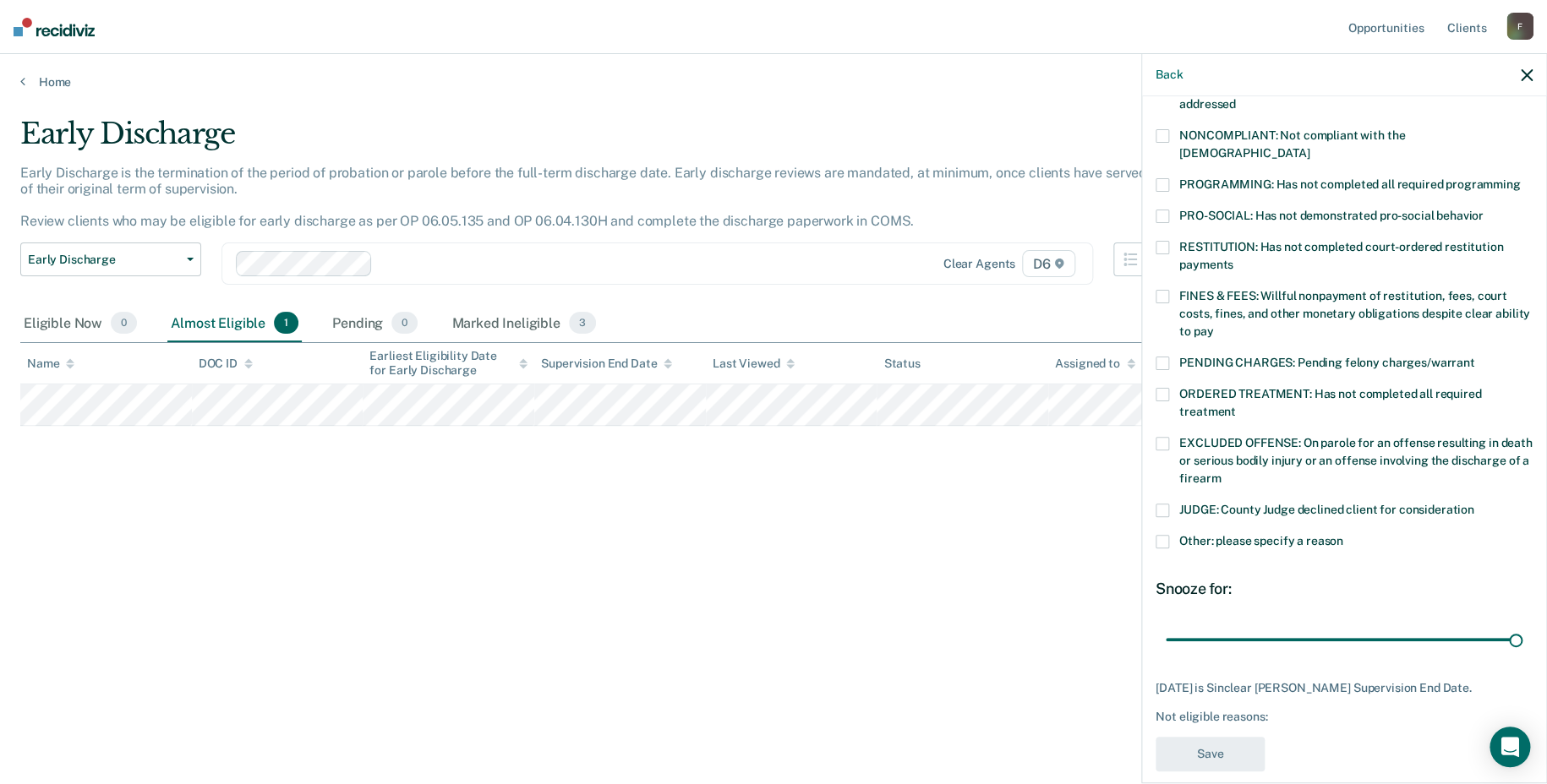
scroll to position [312, 0]
click at [1159, 532] on span at bounding box center [1163, 539] width 13 height 13
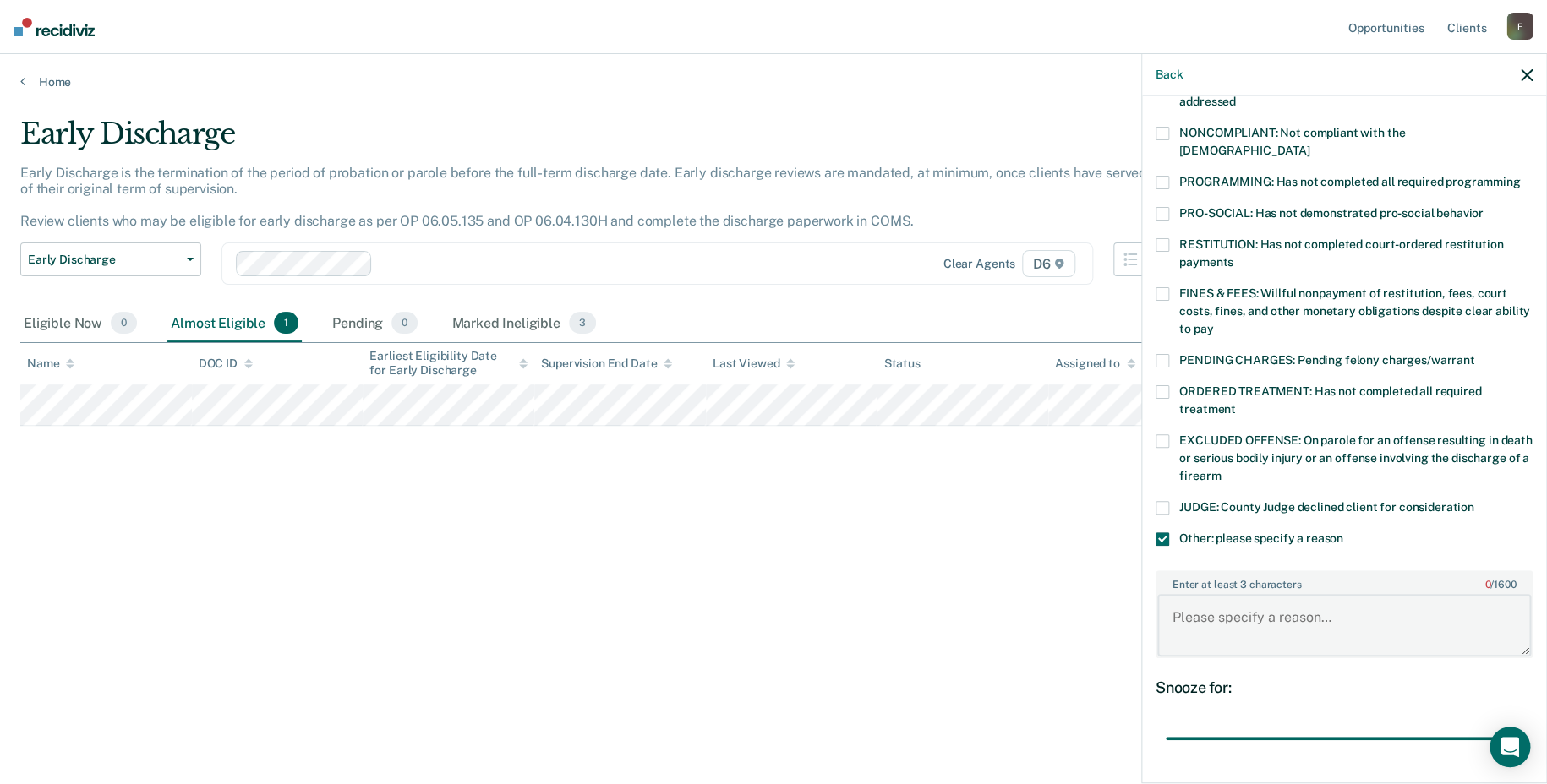
click at [1201, 595] on textarea "Enter at least 3 characters 0 / 1600" at bounding box center [1343, 625] width 374 height 62
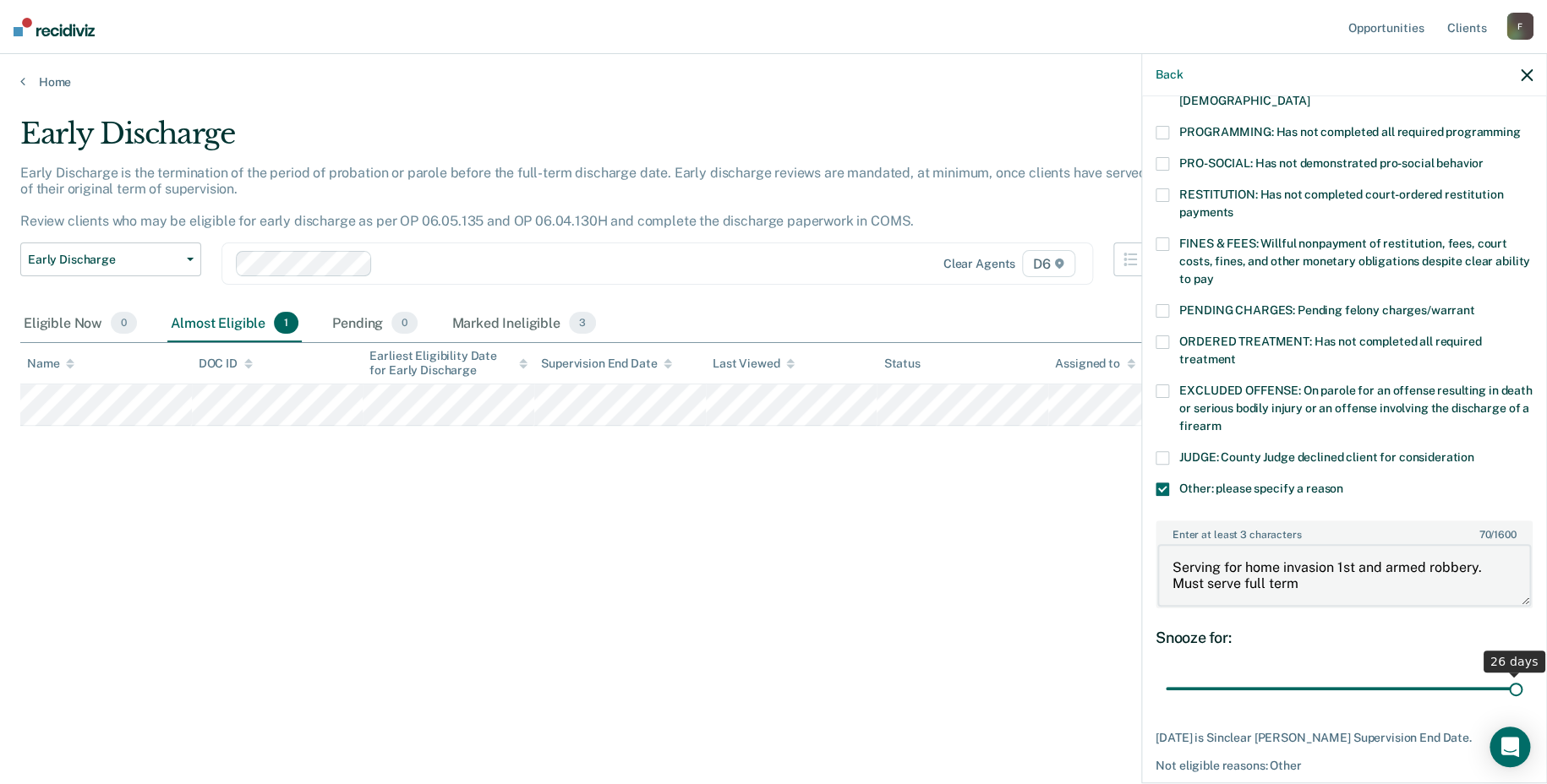
scroll to position [414, 0]
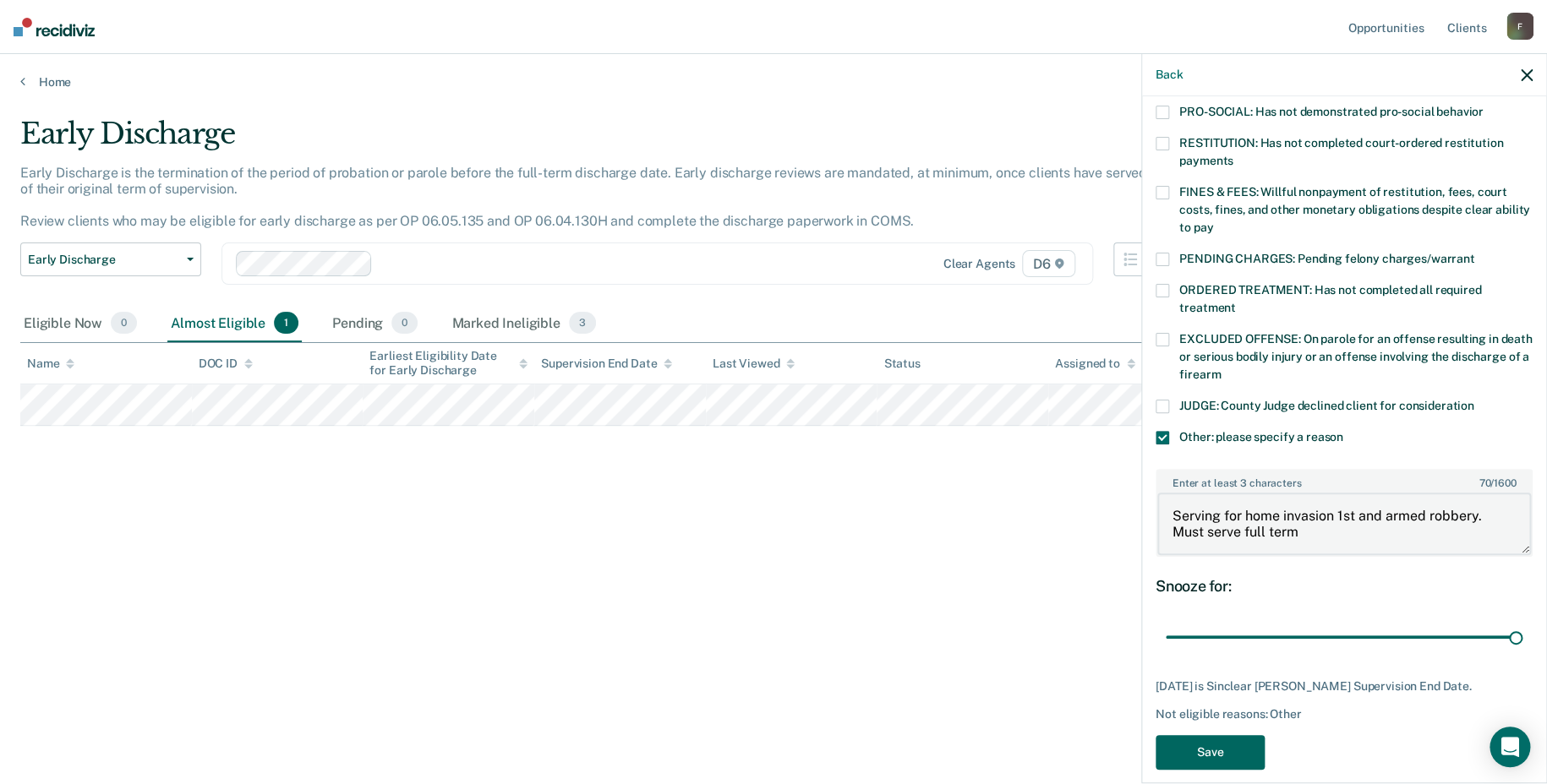
type textarea "Serving for home invasion 1st and armed robbery. Must serve full term"
click at [1229, 735] on button "Save" at bounding box center [1211, 752] width 109 height 34
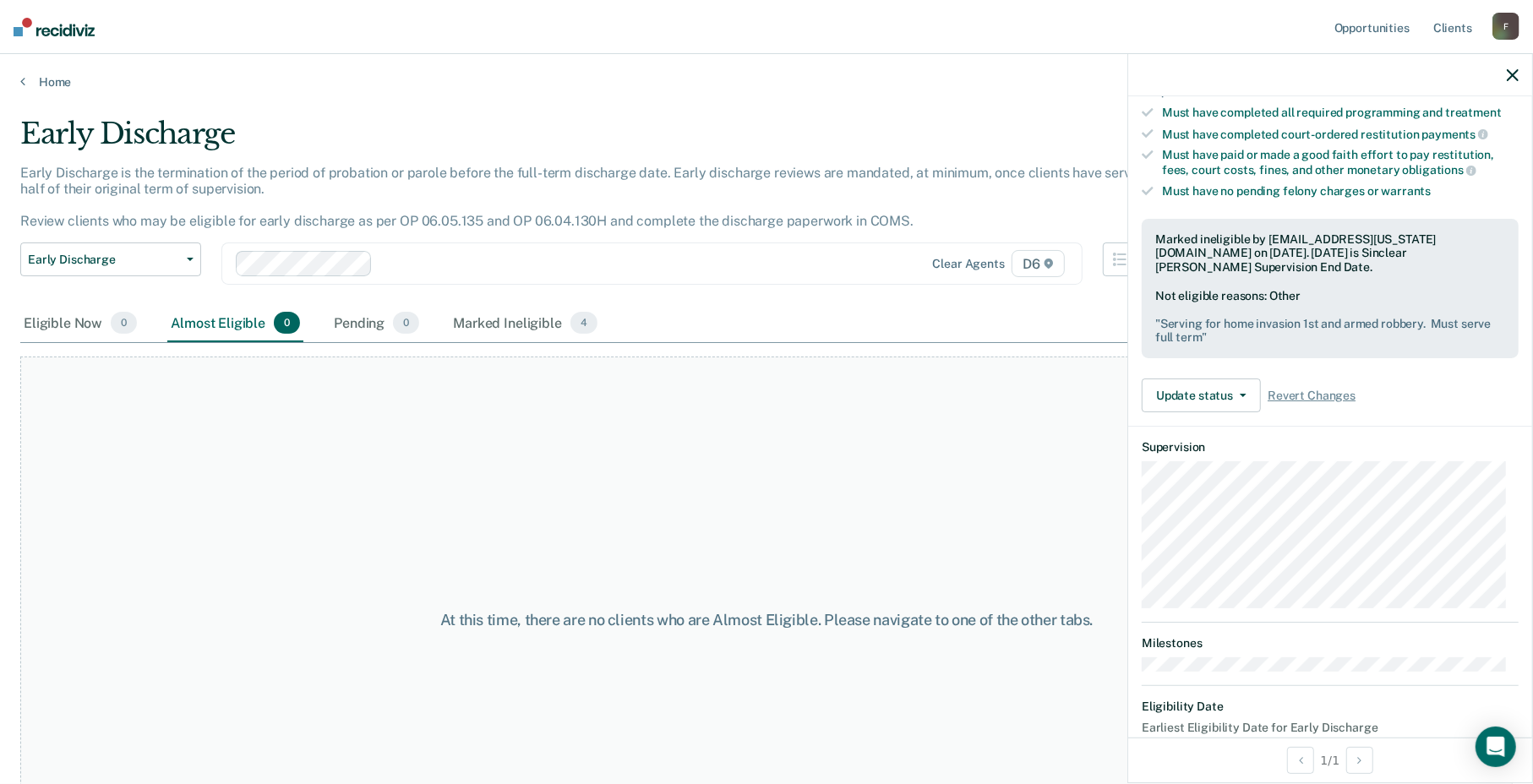
click at [1507, 72] on icon "button" at bounding box center [1513, 75] width 11 height 11
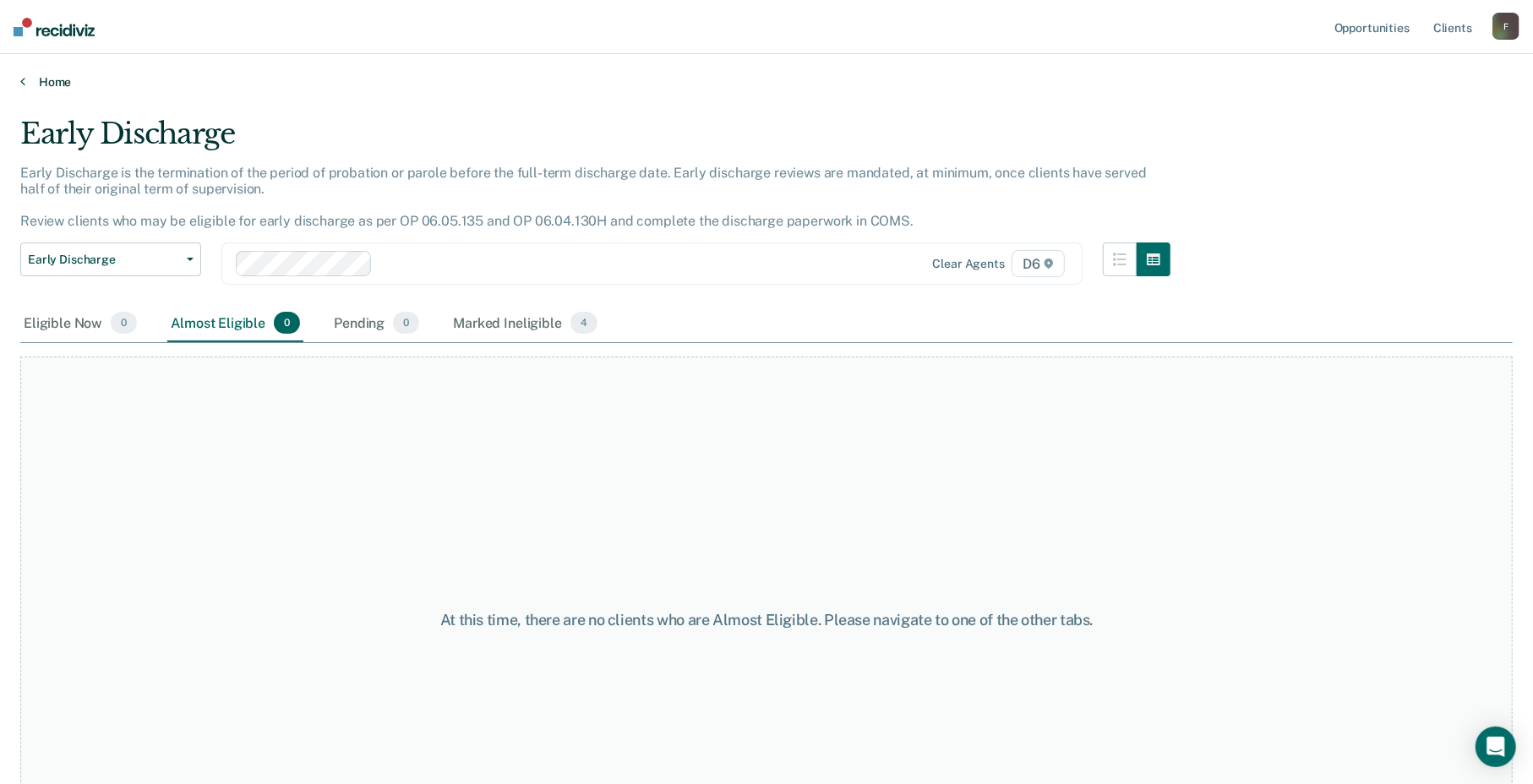
click at [26, 77] on link "Home" at bounding box center [766, 82] width 1493 height 15
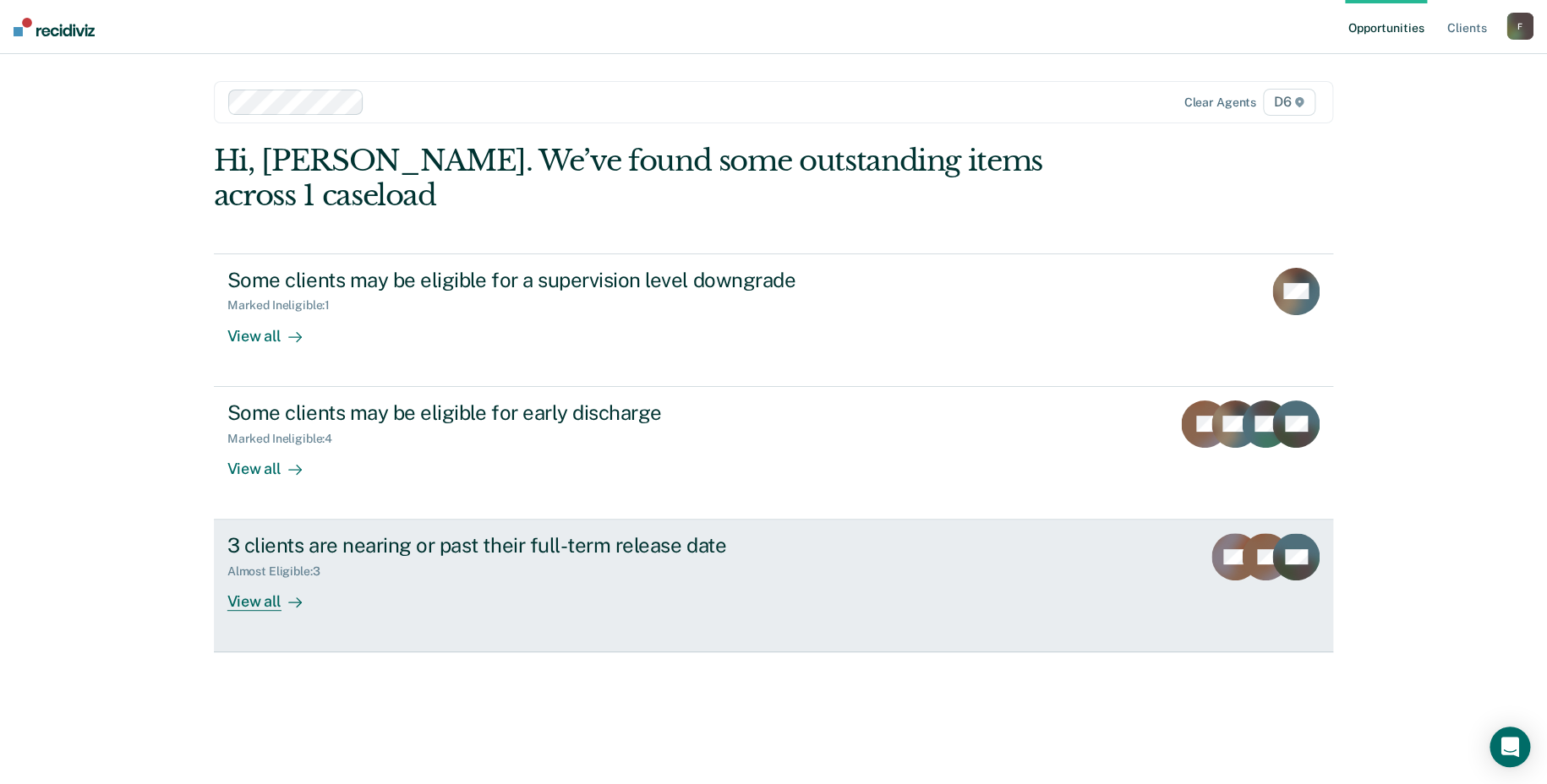
click at [250, 599] on div "View all" at bounding box center [274, 595] width 95 height 33
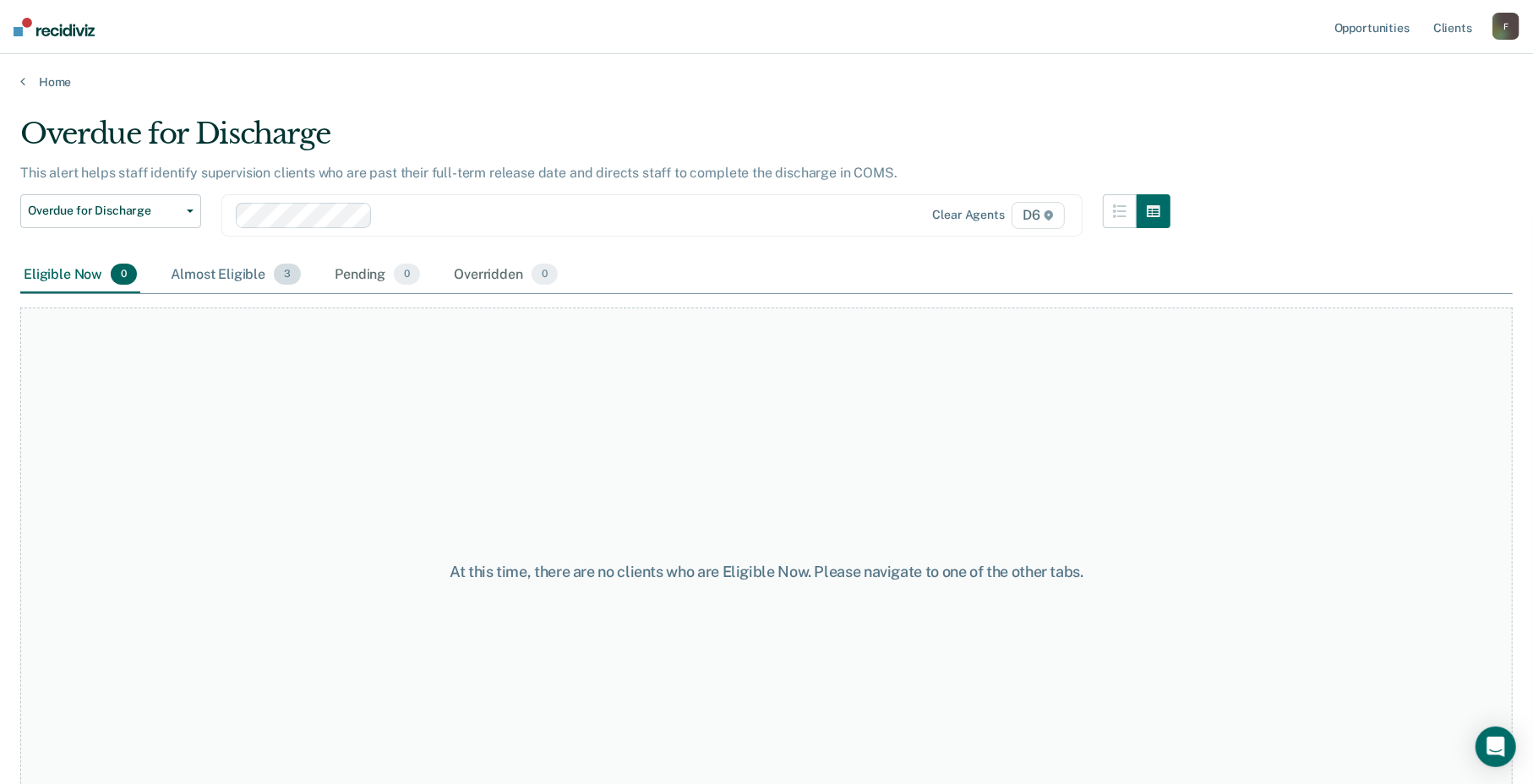
click at [220, 276] on div "Almost Eligible 3" at bounding box center [235, 275] width 137 height 37
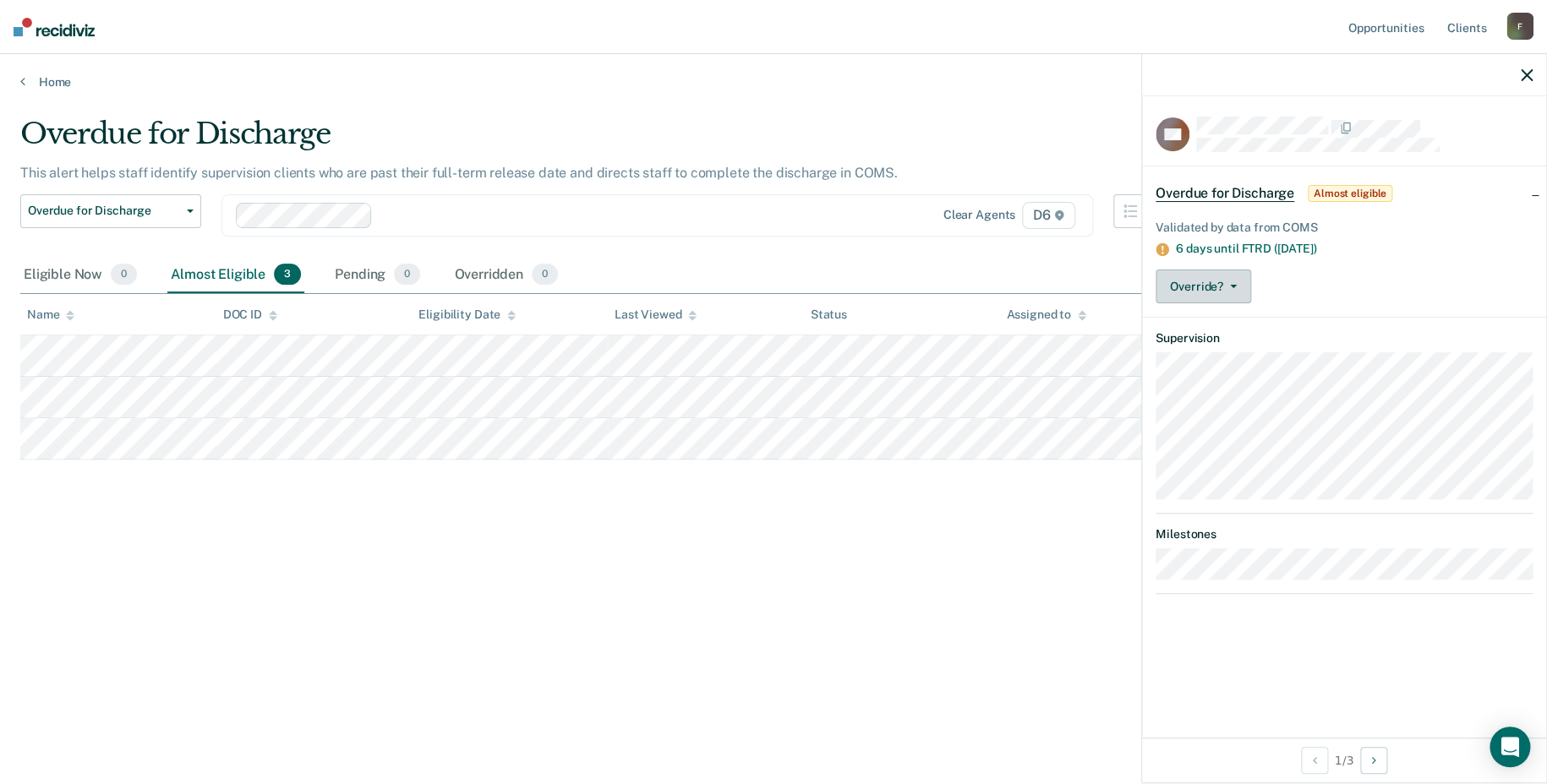
click at [1204, 284] on button "Override?" at bounding box center [1204, 286] width 96 height 33
click at [1080, 273] on div "Eligible Now 0 Almost Eligible 3 Pending 0 Overridden 0" at bounding box center [773, 276] width 1507 height 38
click at [1526, 73] on icon "button" at bounding box center [1527, 75] width 11 height 11
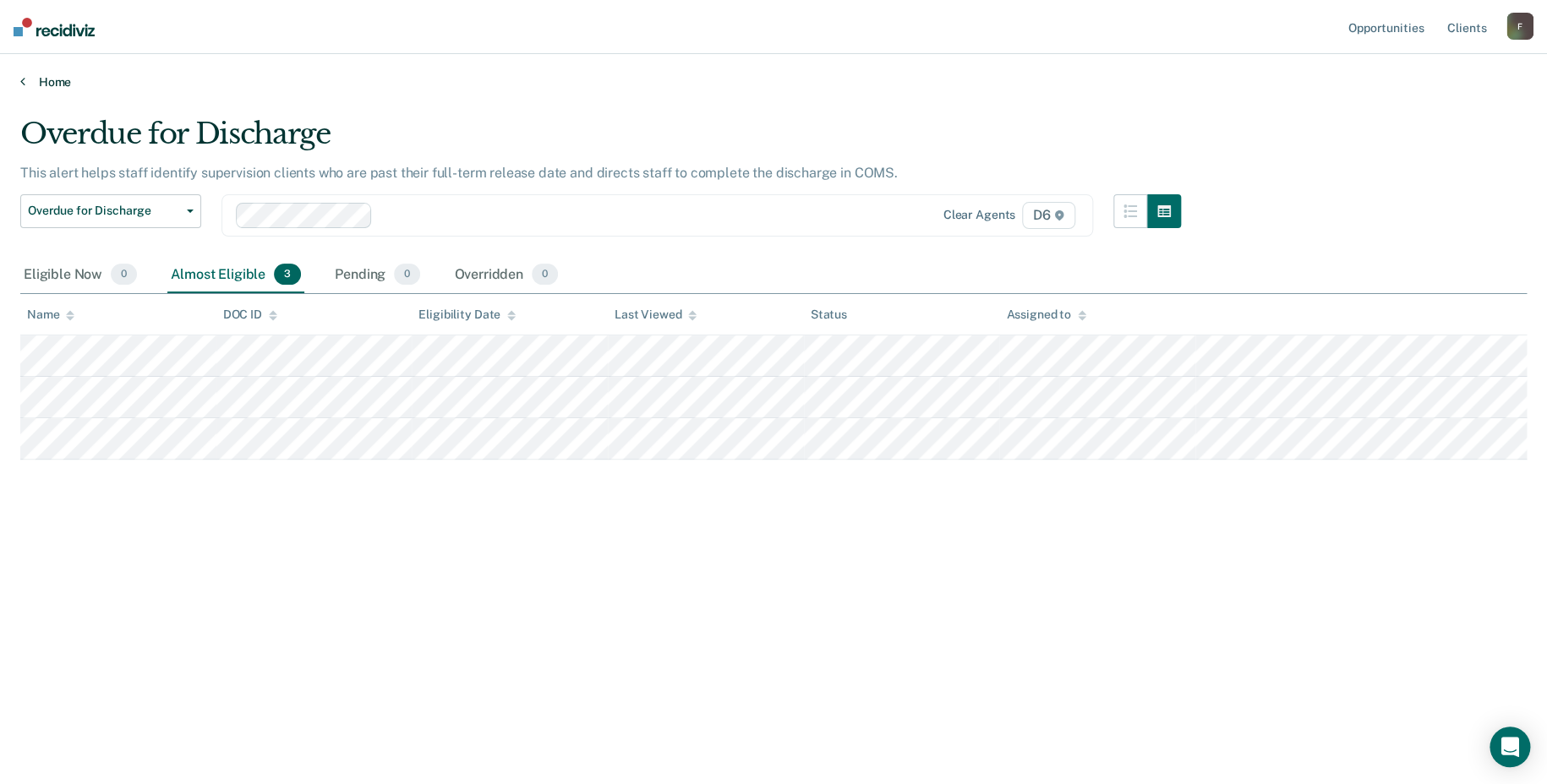
click at [43, 79] on link "Home" at bounding box center [773, 82] width 1507 height 15
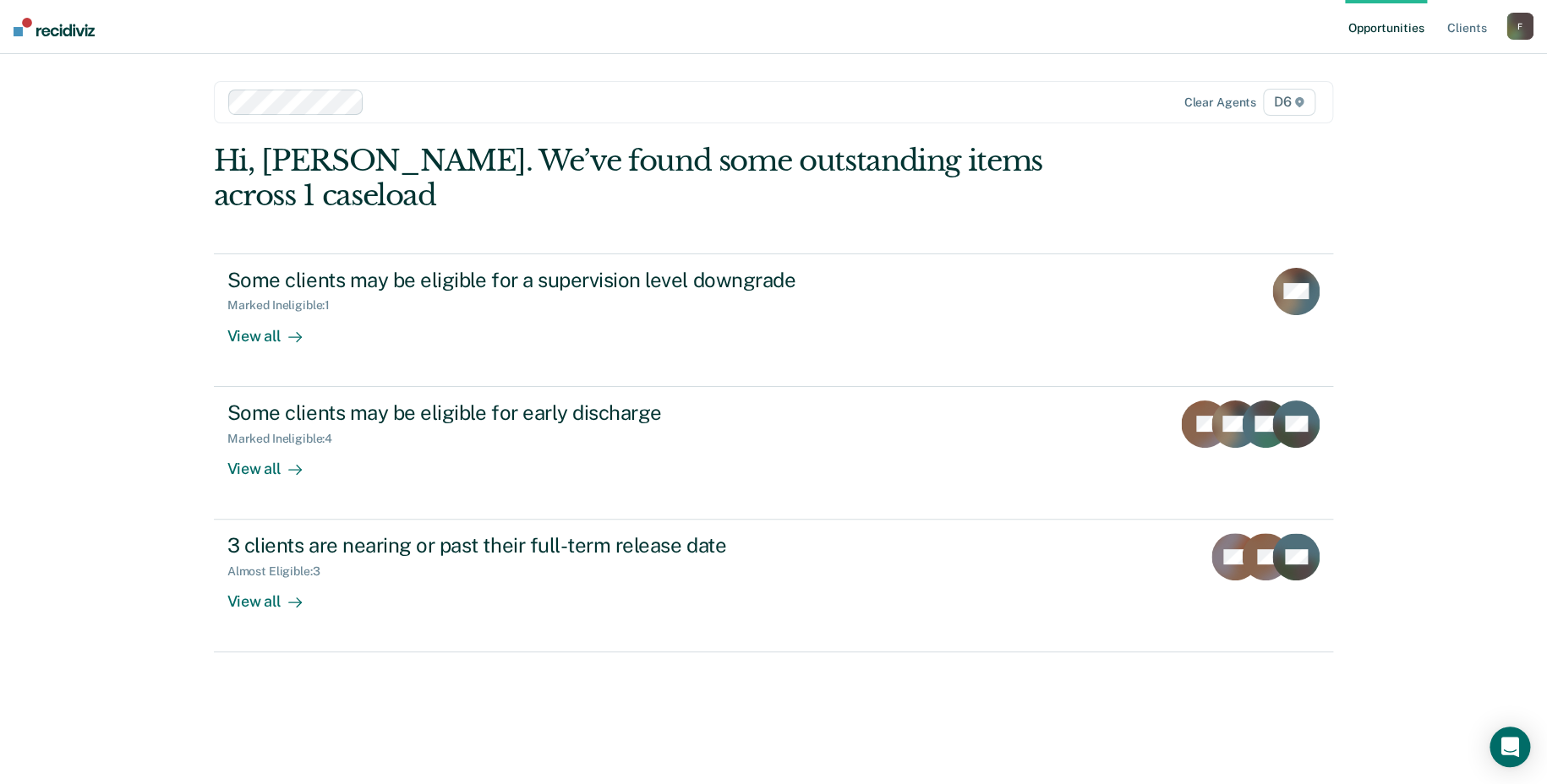
click at [1527, 26] on div "F" at bounding box center [1520, 26] width 27 height 27
click at [1430, 106] on link "Log Out" at bounding box center [1451, 111] width 136 height 14
